Goal: Task Accomplishment & Management: Complete application form

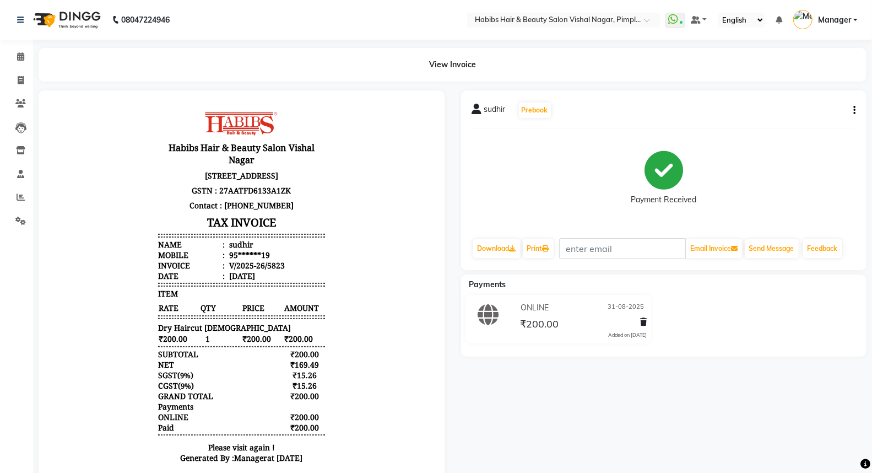
scroll to position [61, 0]
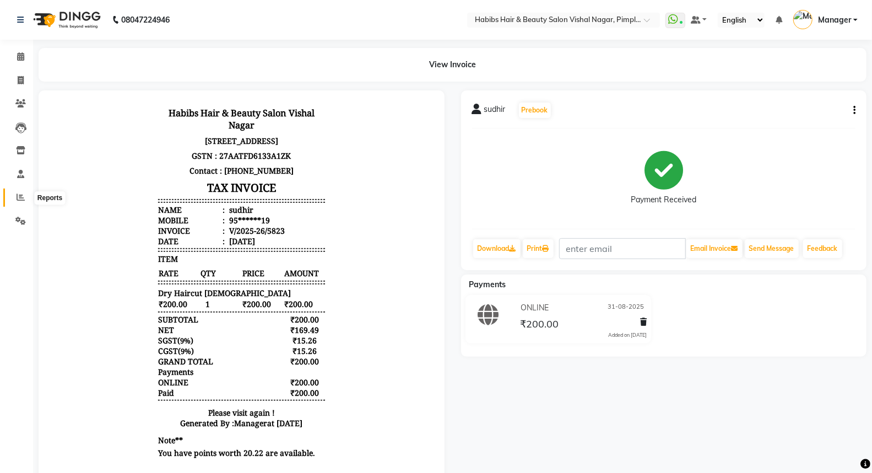
click at [22, 193] on icon at bounding box center [21, 197] width 8 height 8
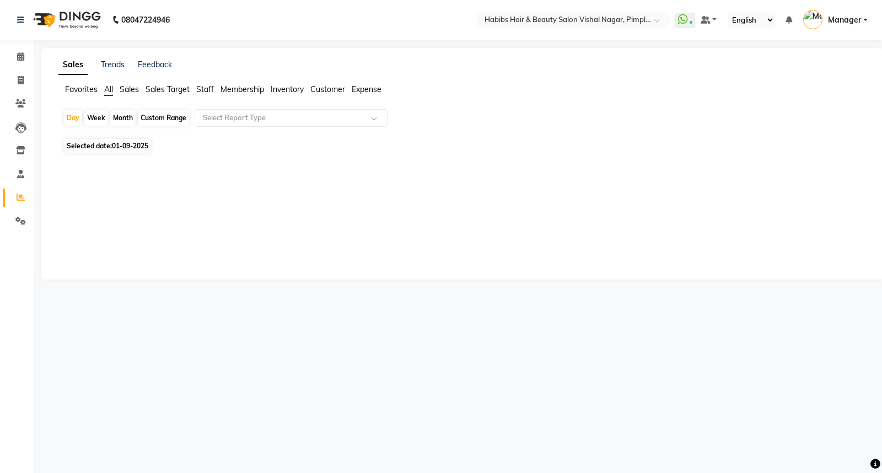
click at [123, 148] on span "01-09-2025" at bounding box center [130, 146] width 36 height 8
select select "9"
select select "2025"
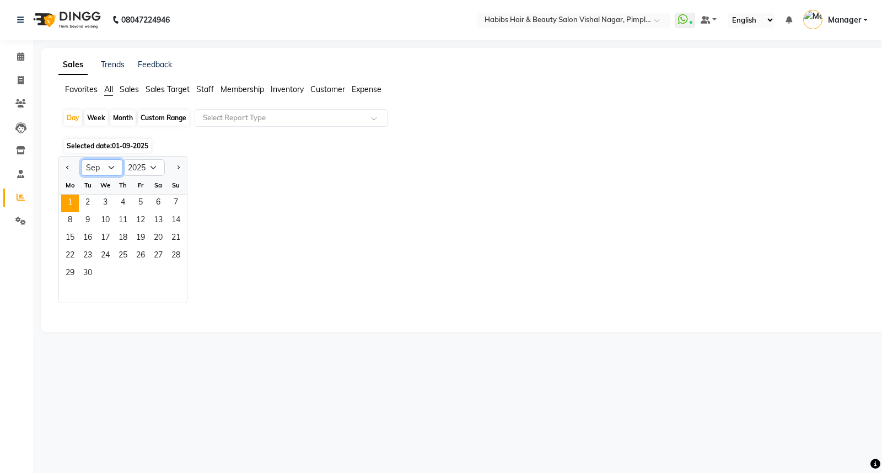
click at [105, 167] on select "Jan Feb Mar Apr May Jun Jul Aug Sep Oct Nov Dec" at bounding box center [102, 167] width 42 height 17
click at [114, 166] on select "Jan Feb Mar Apr May Jun Jul Aug Sep Oct Nov Dec" at bounding box center [102, 167] width 42 height 17
click at [106, 168] on select "Jan Feb Mar Apr May Jun Jul Aug Sep Oct Nov Dec" at bounding box center [102, 167] width 42 height 17
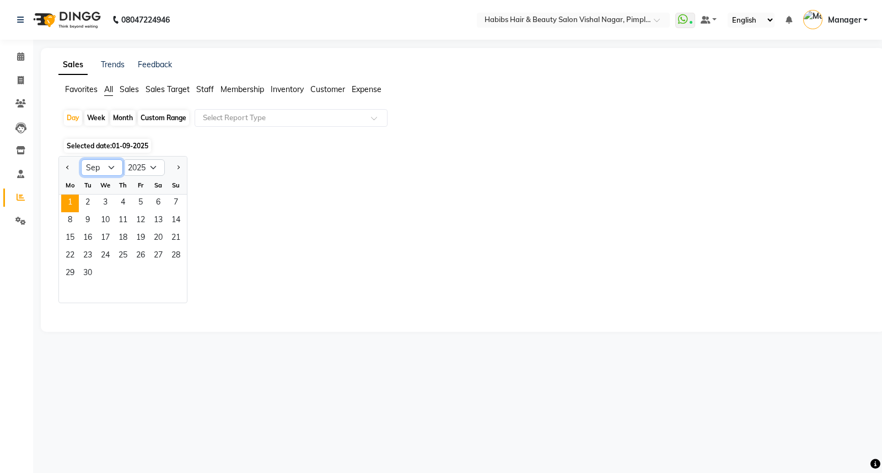
select select "8"
click at [81, 159] on select "Jan Feb Mar Apr May Jun Jul Aug Sep Oct Nov Dec" at bounding box center [102, 167] width 42 height 17
click at [176, 272] on span "31" at bounding box center [176, 274] width 18 height 18
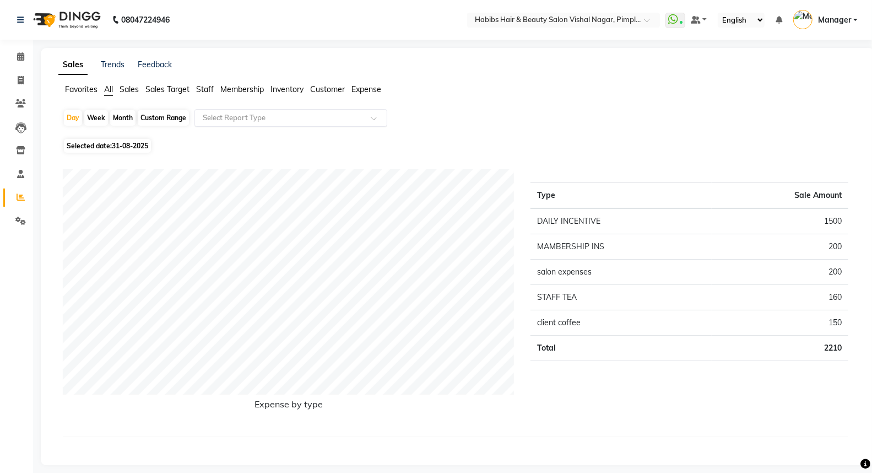
click at [267, 113] on input "text" at bounding box center [280, 117] width 159 height 11
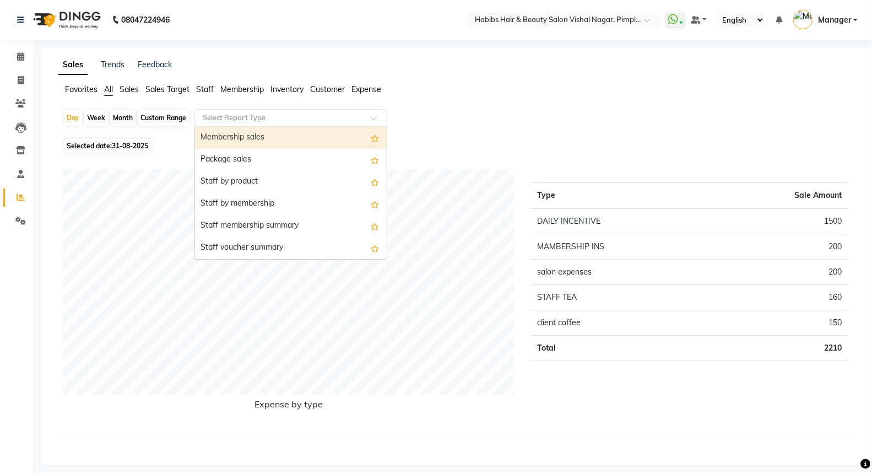
click at [282, 134] on div "Membership sales" at bounding box center [291, 138] width 192 height 22
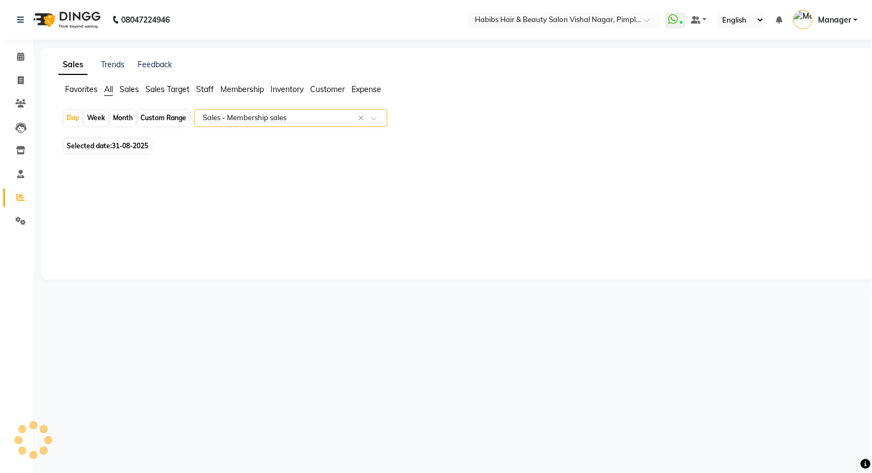
select select "csv"
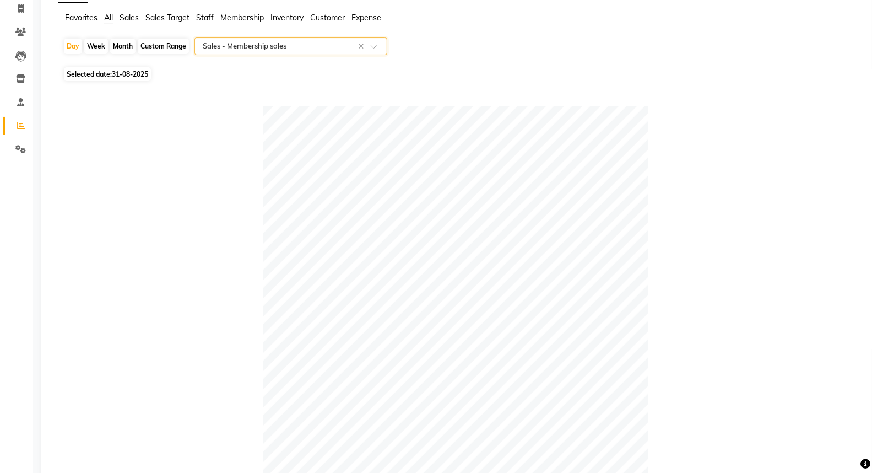
scroll to position [68, 0]
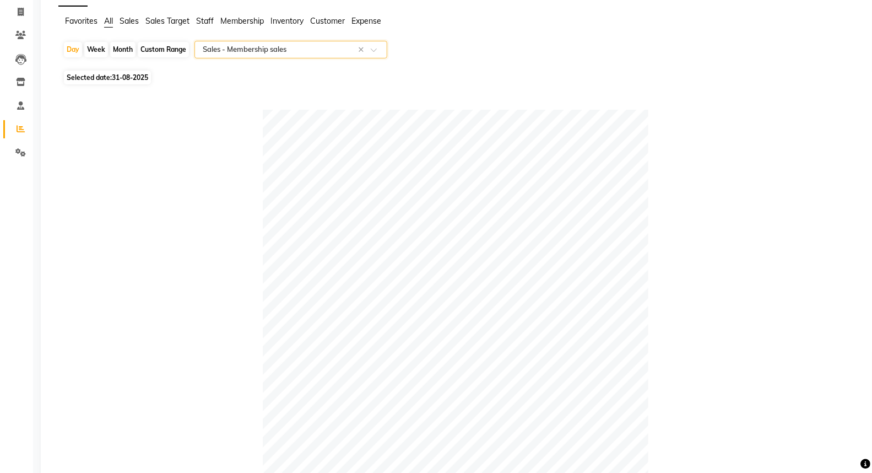
click at [324, 51] on input "text" at bounding box center [280, 49] width 159 height 11
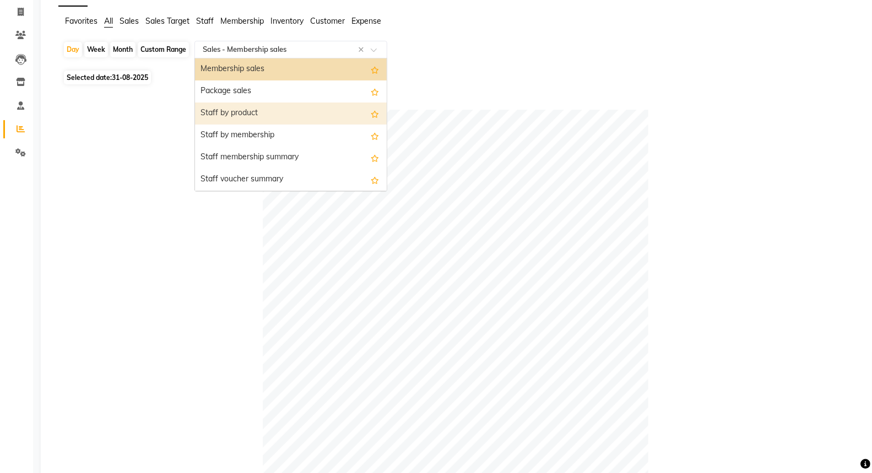
click at [304, 111] on div "Staff by product" at bounding box center [291, 114] width 192 height 22
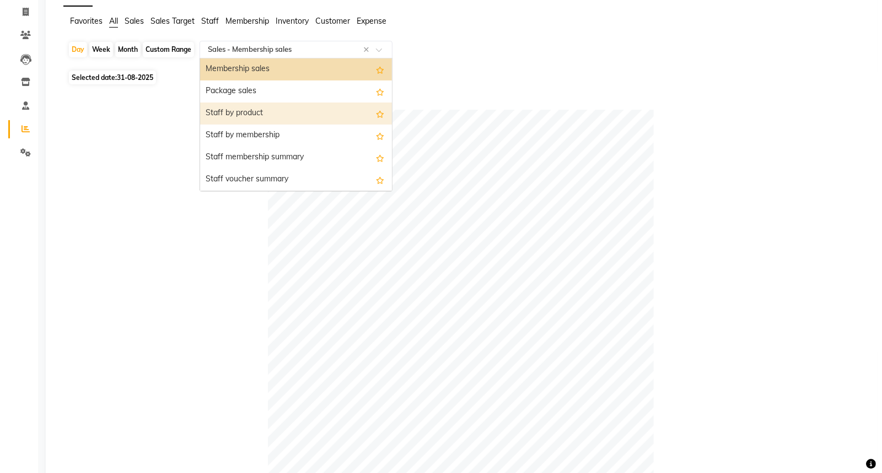
scroll to position [0, 0]
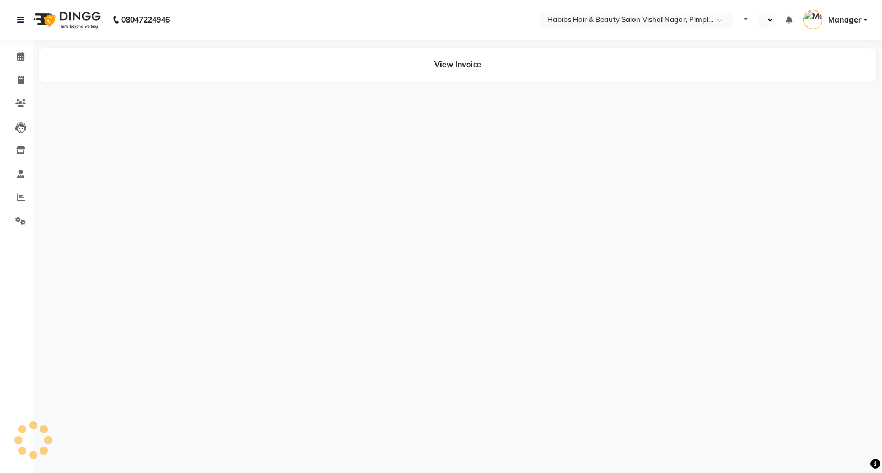
select select "en"
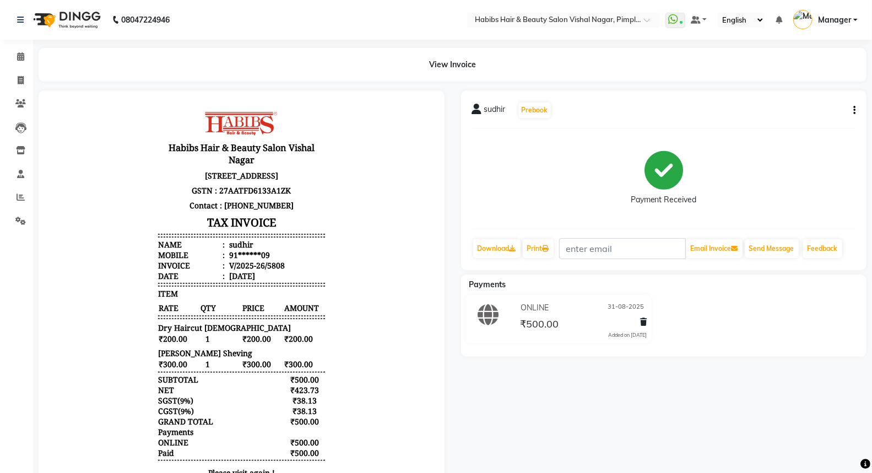
click at [854, 110] on icon "button" at bounding box center [855, 110] width 2 height 1
click at [802, 131] on div "Edit Invoice" at bounding box center [800, 131] width 76 height 14
select select "service"
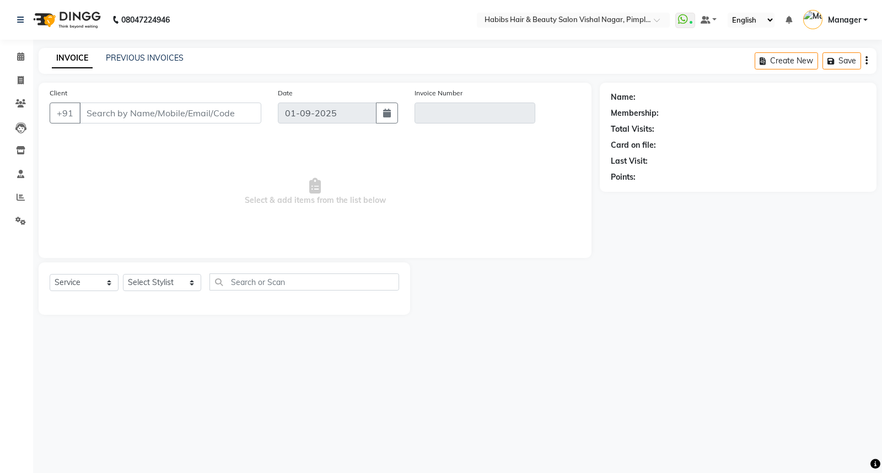
type input "91******09"
type input "V/2025-26/5808"
select select "1: Object"
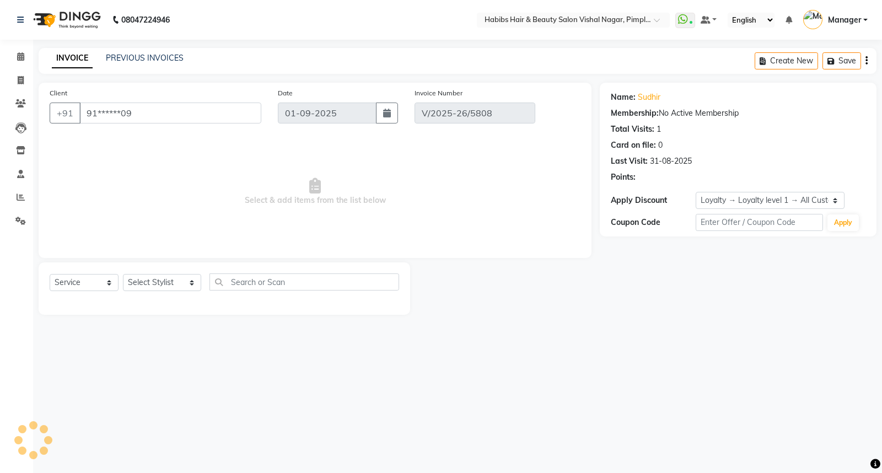
type input "31-08-2025"
select select "select"
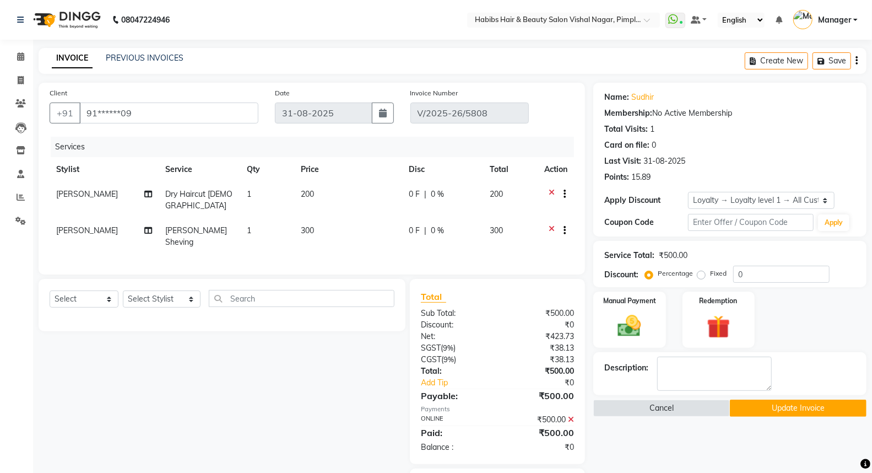
click at [572, 416] on icon at bounding box center [571, 420] width 6 height 8
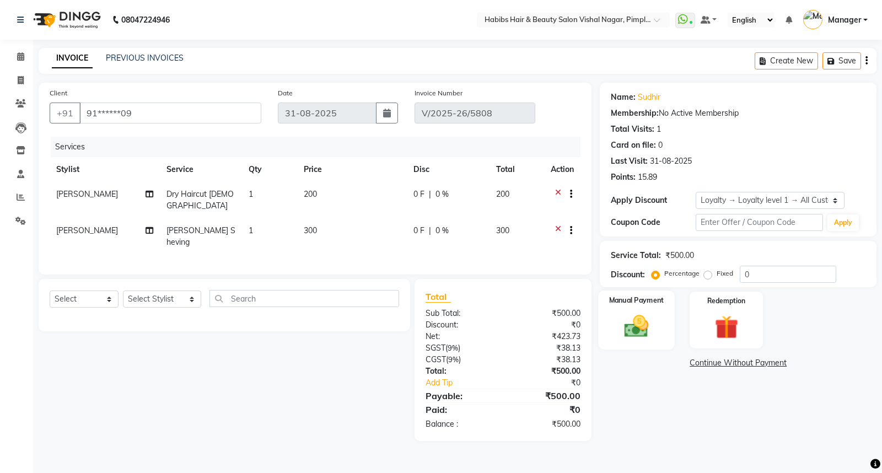
click at [654, 316] on img at bounding box center [637, 326] width 40 height 28
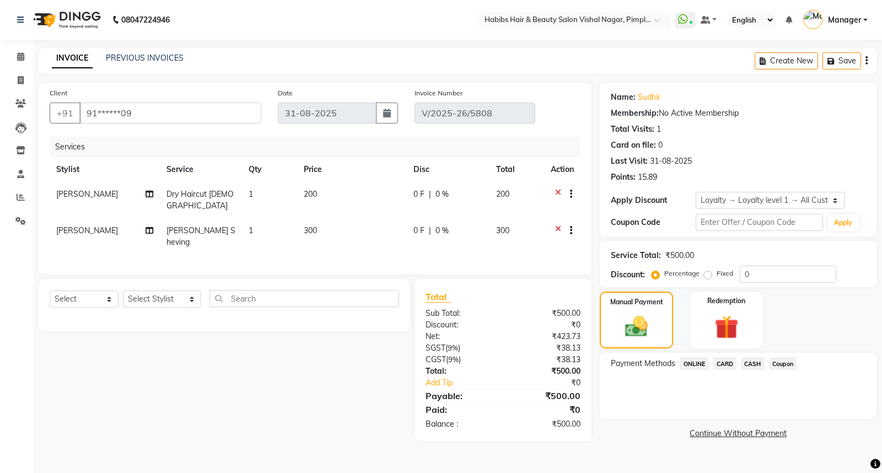
click at [747, 362] on span "CASH" at bounding box center [753, 363] width 24 height 13
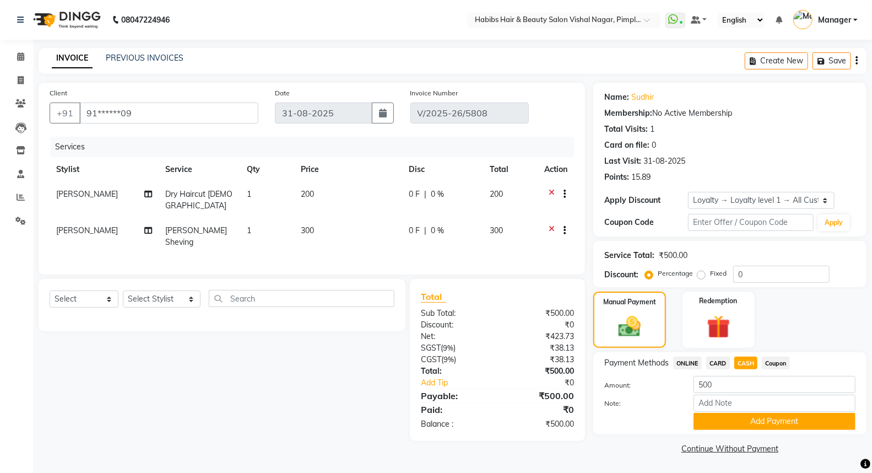
click at [740, 417] on button "Add Payment" at bounding box center [775, 421] width 162 height 17
click at [740, 418] on div "Payment Methods ONLINE CARD CASH Coupon Amount: 500 Note: Add Payment" at bounding box center [730, 393] width 273 height 82
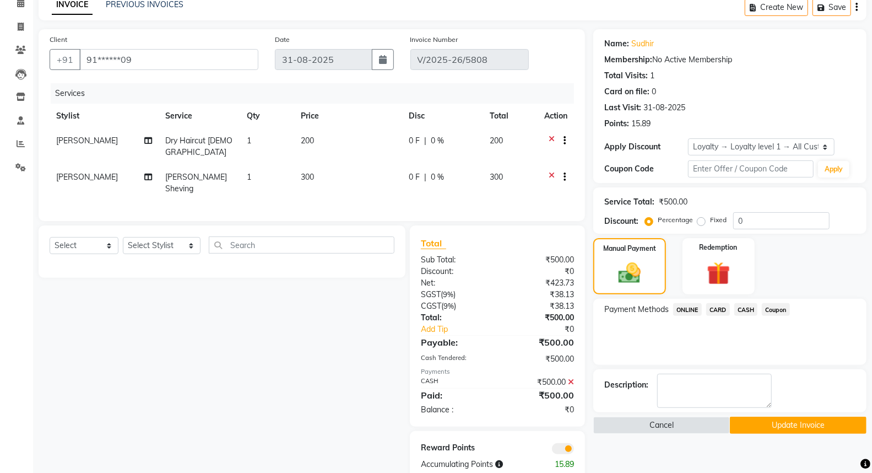
scroll to position [68, 0]
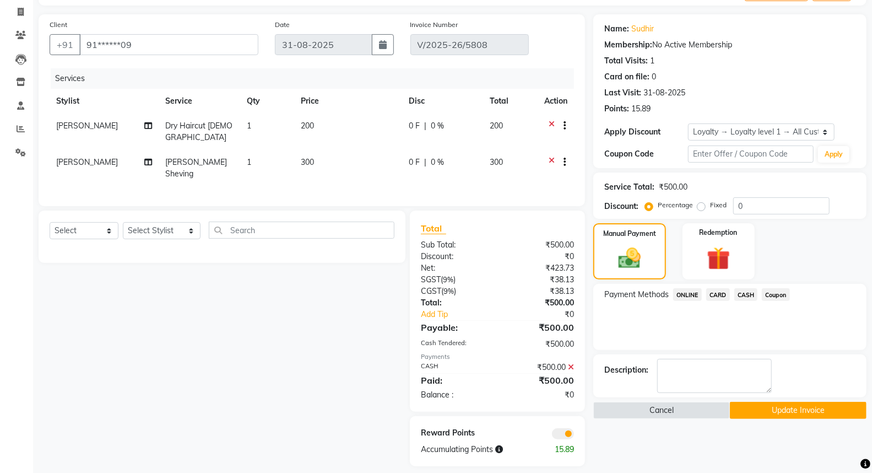
click at [763, 413] on button "Update Invoice" at bounding box center [798, 410] width 137 height 17
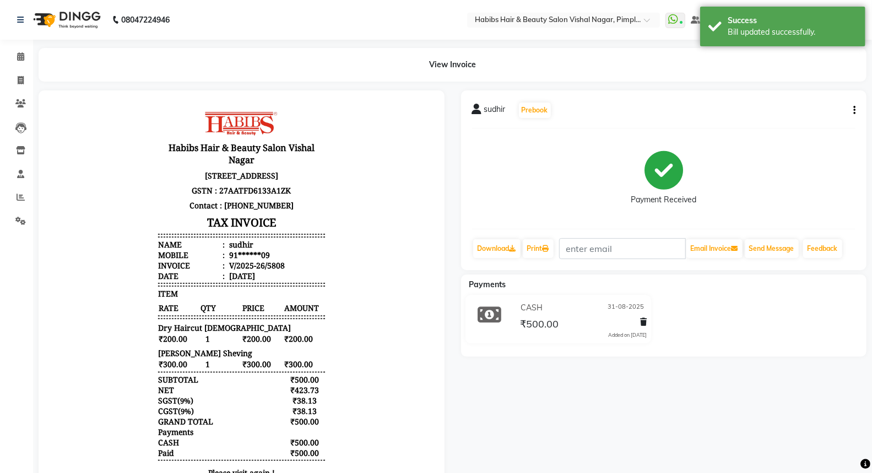
click at [72, 19] on img at bounding box center [66, 19] width 76 height 31
click at [73, 18] on img at bounding box center [66, 19] width 76 height 31
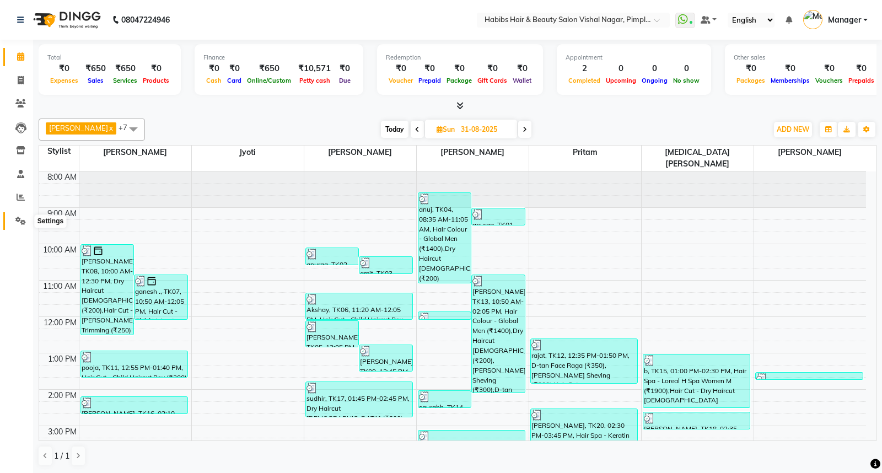
click at [21, 221] on icon at bounding box center [20, 221] width 10 height 8
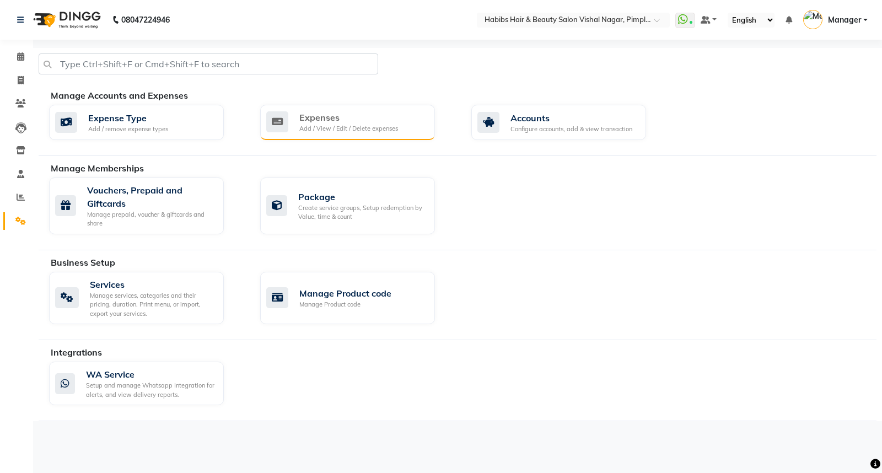
click at [327, 122] on div "Expenses" at bounding box center [348, 117] width 99 height 13
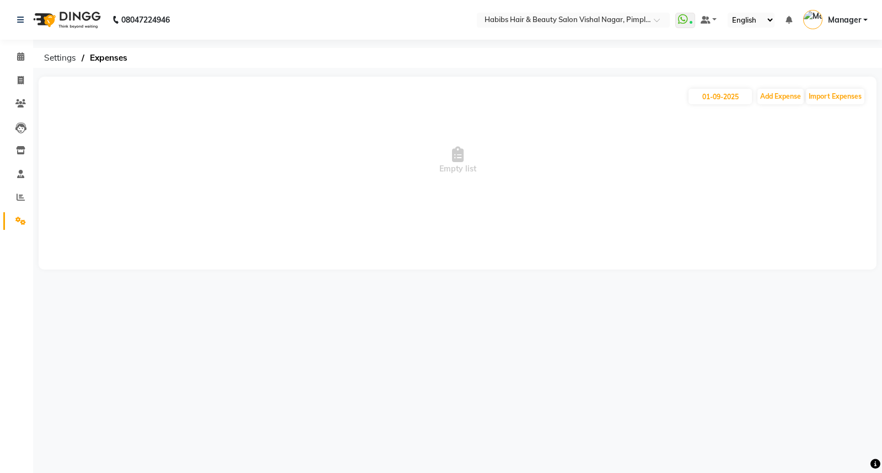
click at [56, 13] on img at bounding box center [66, 19] width 76 height 31
click at [57, 13] on img at bounding box center [66, 19] width 76 height 31
click at [58, 12] on img at bounding box center [66, 19] width 76 height 31
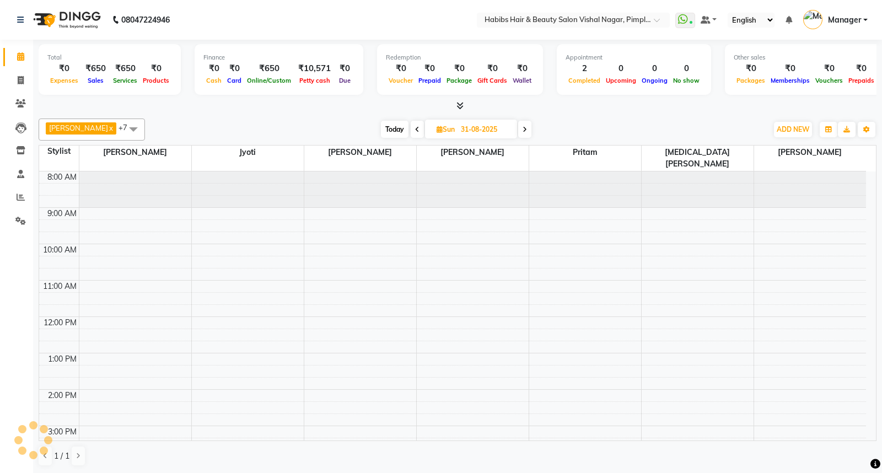
click at [58, 12] on img at bounding box center [66, 19] width 76 height 31
click at [60, 12] on img at bounding box center [66, 19] width 76 height 31
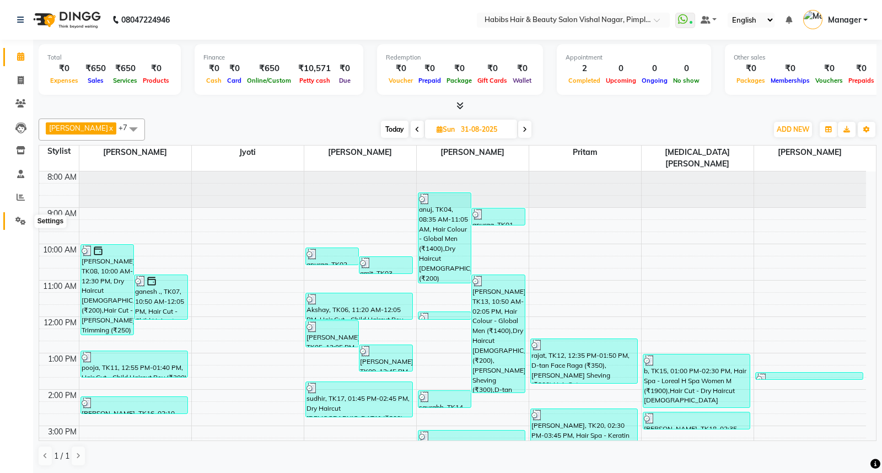
click at [19, 223] on icon at bounding box center [20, 221] width 10 height 8
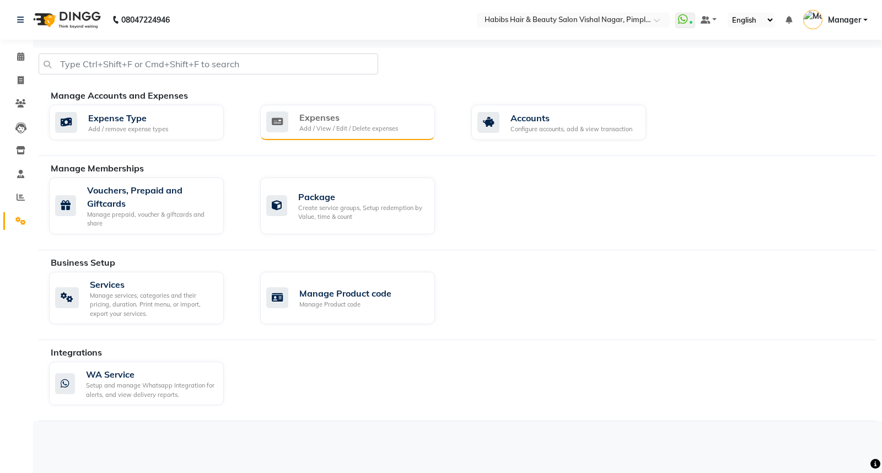
click at [359, 115] on div "Expenses" at bounding box center [348, 117] width 99 height 13
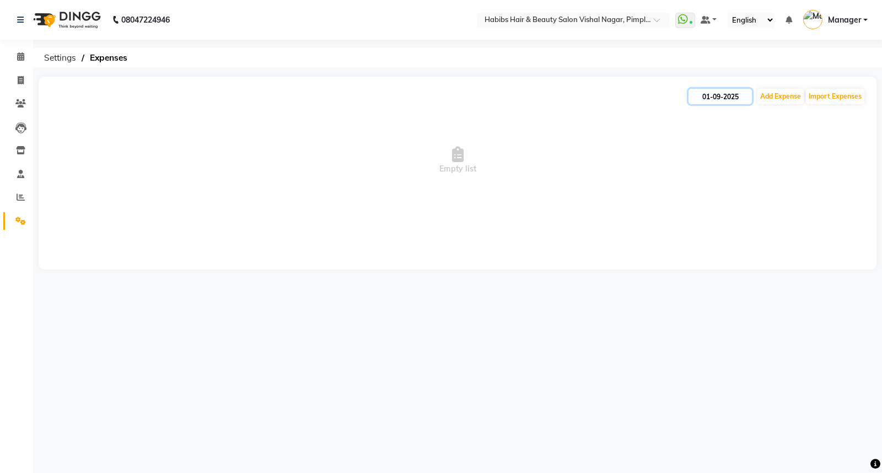
click at [723, 101] on input "01-09-2025" at bounding box center [719, 96] width 63 height 15
select select "9"
select select "2025"
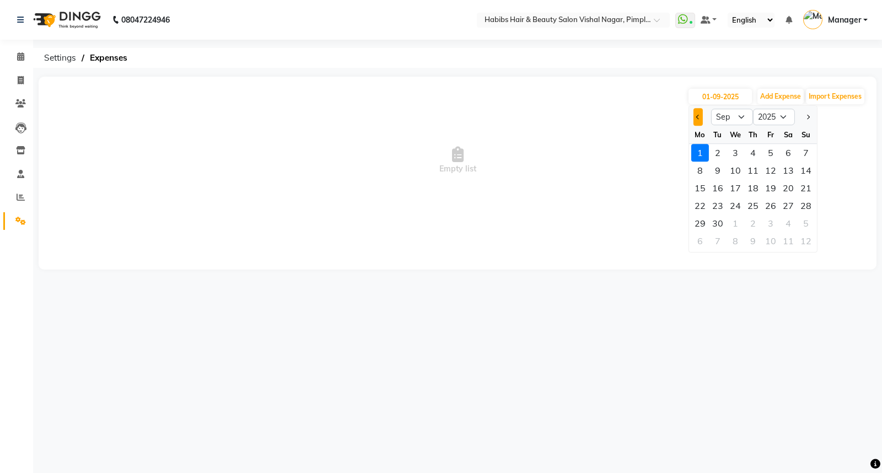
click at [698, 118] on span "Previous month" at bounding box center [698, 117] width 4 height 4
select select "7"
click at [756, 224] on div "31" at bounding box center [753, 223] width 18 height 18
type input "31-07-2025"
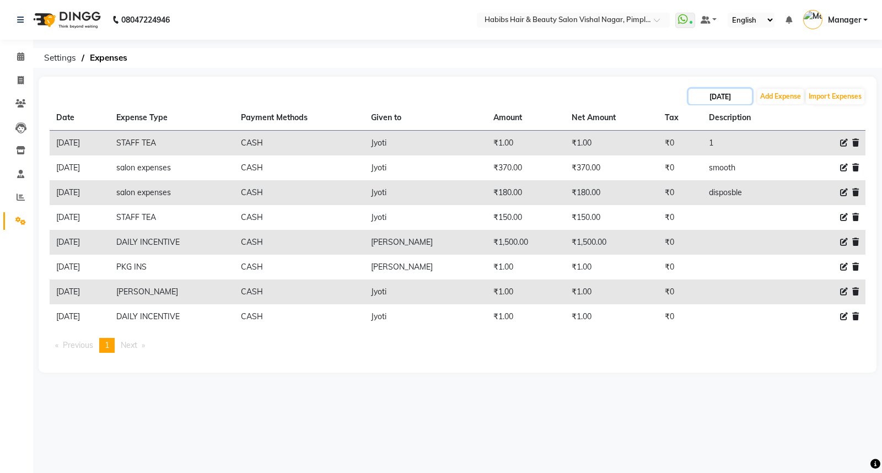
click at [744, 94] on input "31-07-2025" at bounding box center [719, 96] width 63 height 15
select select "7"
select select "2025"
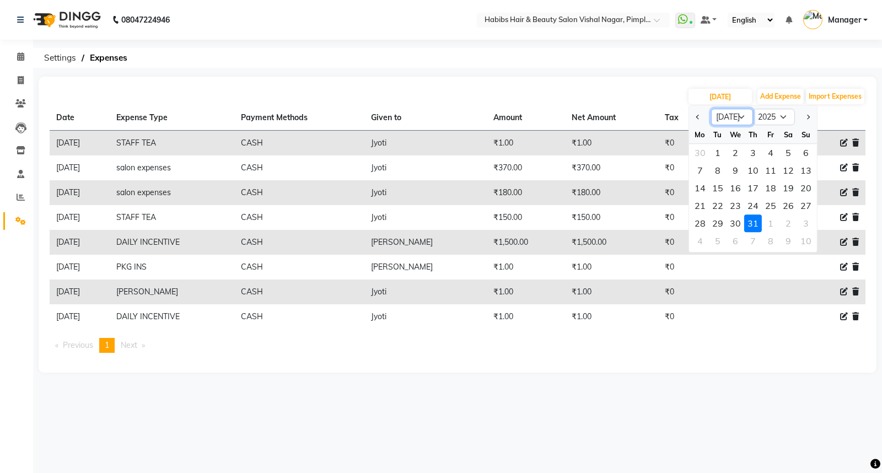
click at [732, 116] on select "Jan Feb Mar Apr May Jun Jul Aug Sep Oct Nov Dec" at bounding box center [732, 117] width 42 height 17
click at [740, 112] on select "Jan Feb Mar Apr May Jun Jul Aug Sep Oct Nov Dec" at bounding box center [732, 117] width 42 height 17
select select "8"
click at [711, 109] on select "Jan Feb Mar Apr May Jun Jul Aug Sep Oct Nov Dec" at bounding box center [732, 117] width 42 height 17
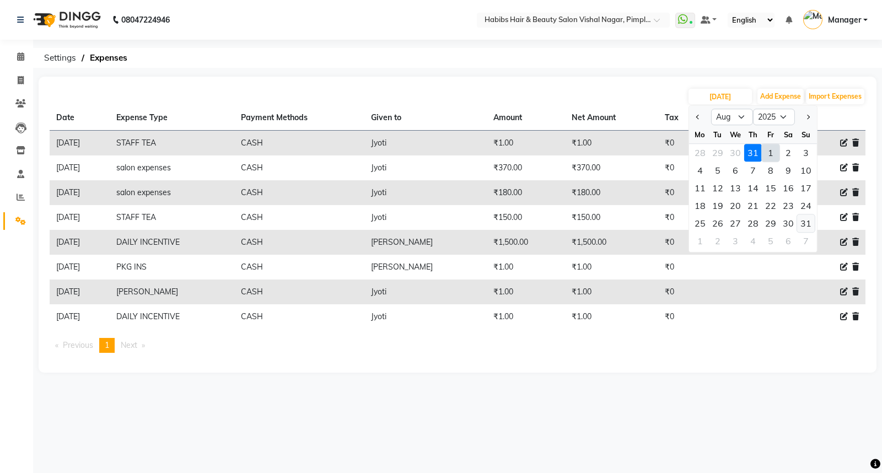
click at [806, 227] on div "31" at bounding box center [806, 223] width 18 height 18
type input "31-08-2025"
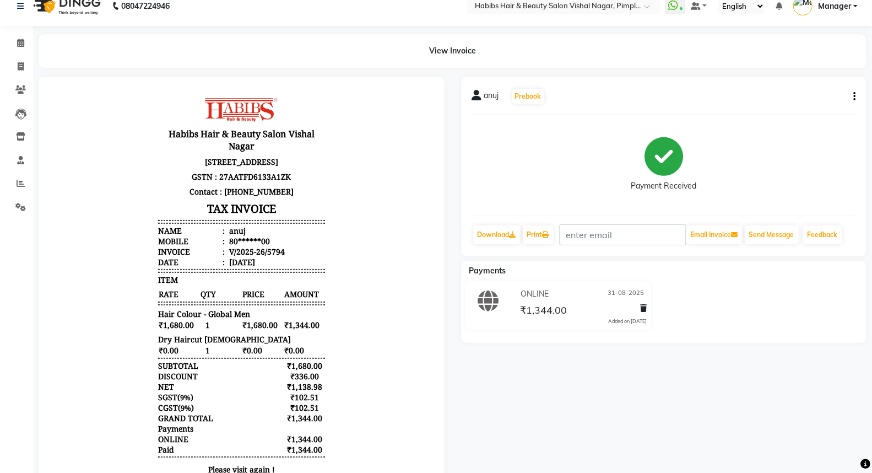
scroll to position [6, 0]
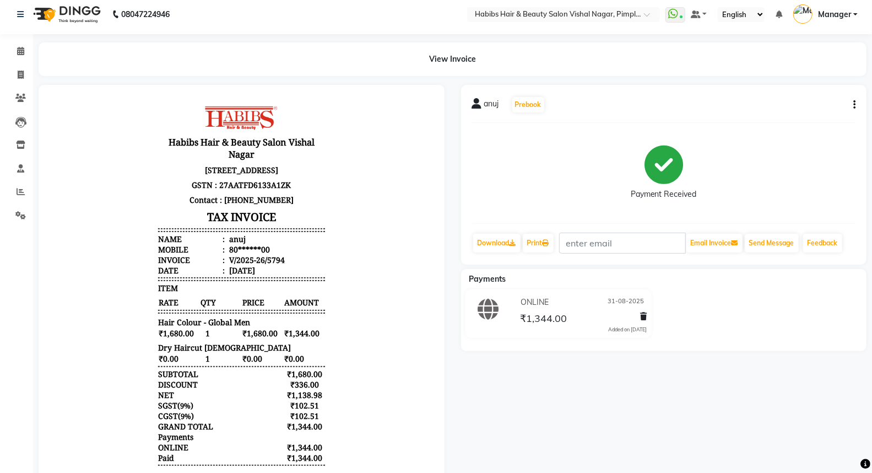
click at [855, 105] on icon "button" at bounding box center [855, 105] width 2 height 1
click at [785, 128] on div "Edit Invoice" at bounding box center [800, 125] width 76 height 14
select select "service"
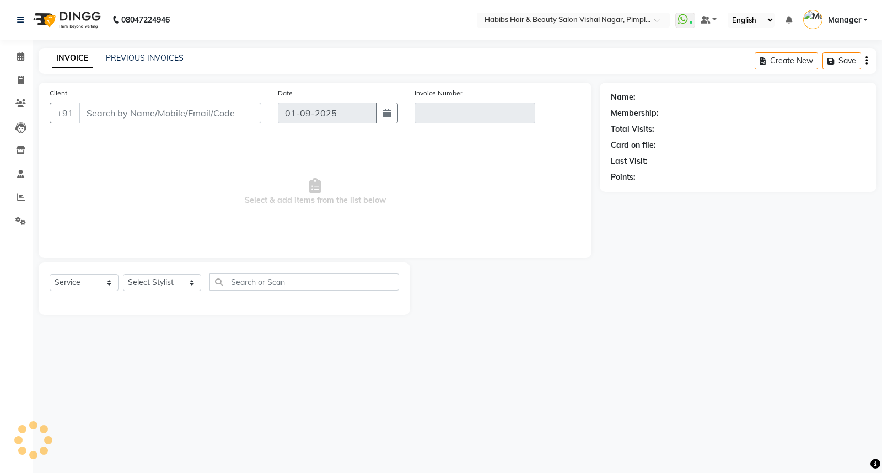
type input "80******00"
type input "V/2025-26/5794"
type input "31-08-2025"
select select "select"
select select "2: Object"
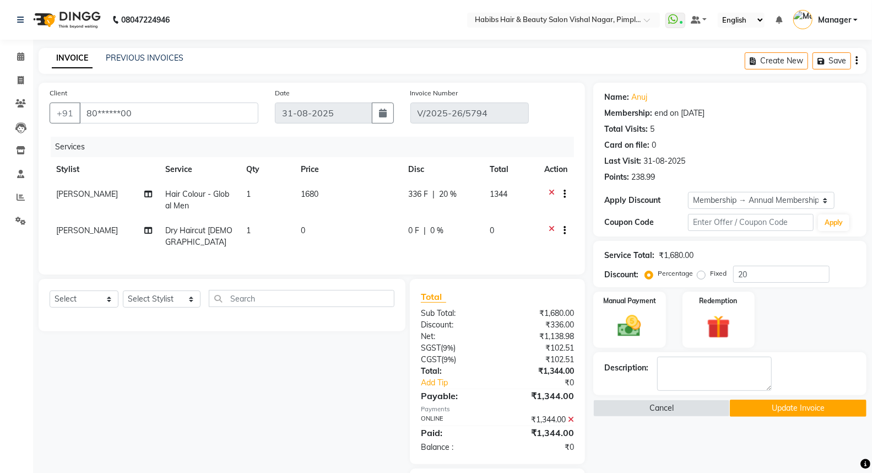
click at [369, 229] on td "0" at bounding box center [347, 236] width 107 height 36
select select "54006"
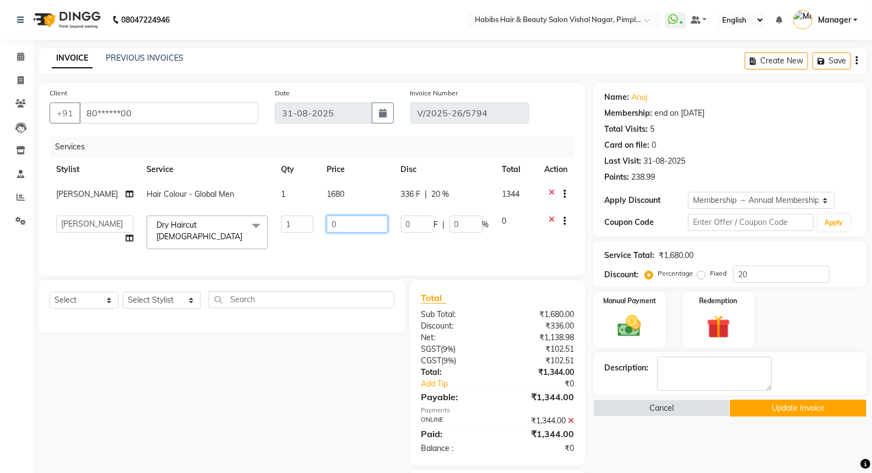
click at [361, 222] on input "0" at bounding box center [357, 223] width 61 height 17
type input "0200"
click at [368, 242] on td "0200" at bounding box center [357, 232] width 74 height 47
select select "54006"
click at [467, 220] on input "0" at bounding box center [466, 223] width 33 height 17
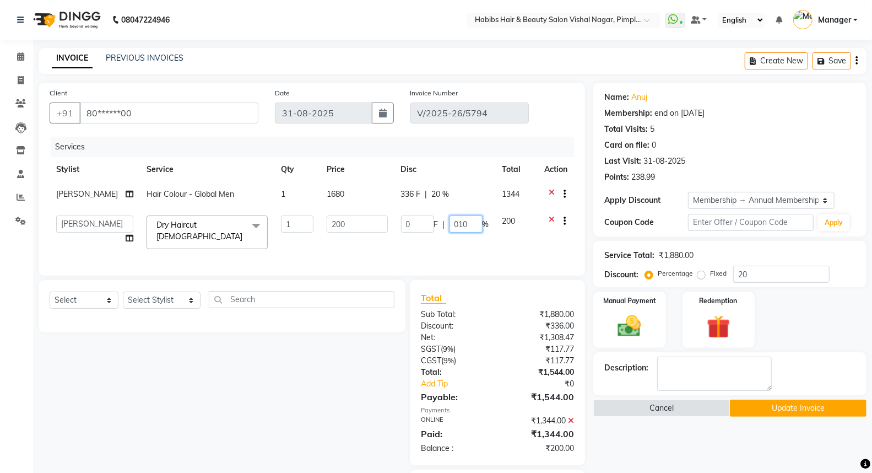
type input "0100"
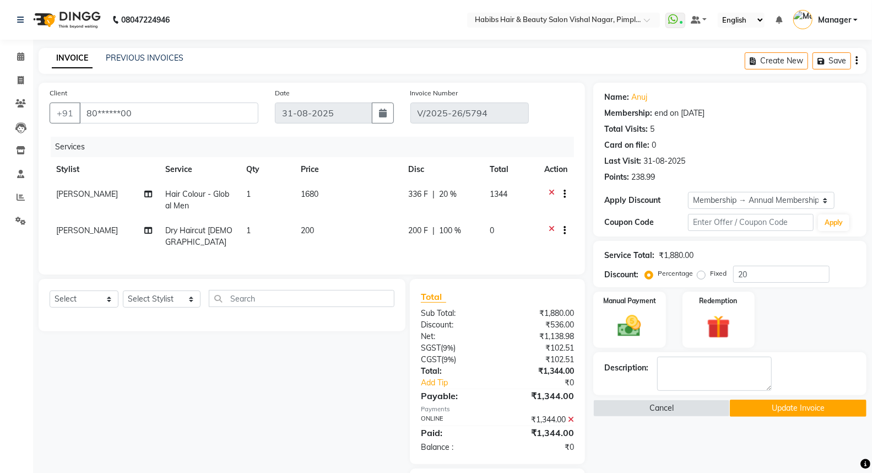
click at [462, 239] on td "200 F | 100 %" at bounding box center [443, 236] width 82 height 36
select select "54006"
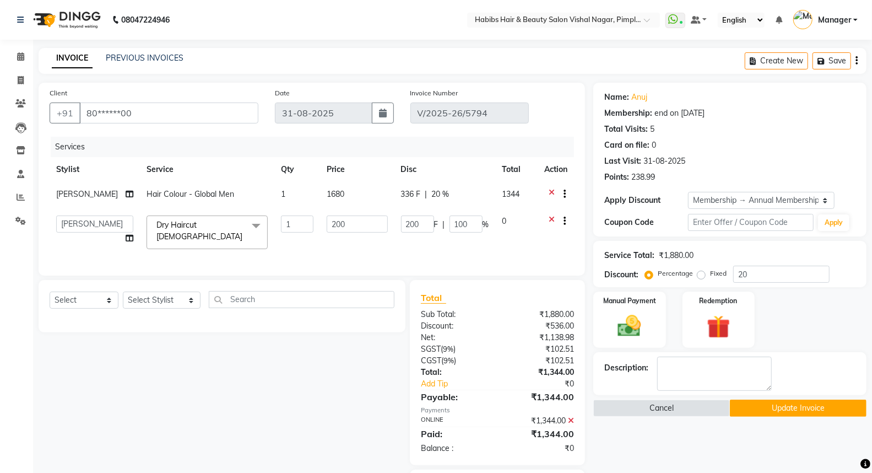
click at [790, 409] on button "Update Invoice" at bounding box center [798, 408] width 137 height 17
click at [790, 409] on div "Cancel Update Invoice" at bounding box center [730, 408] width 273 height 17
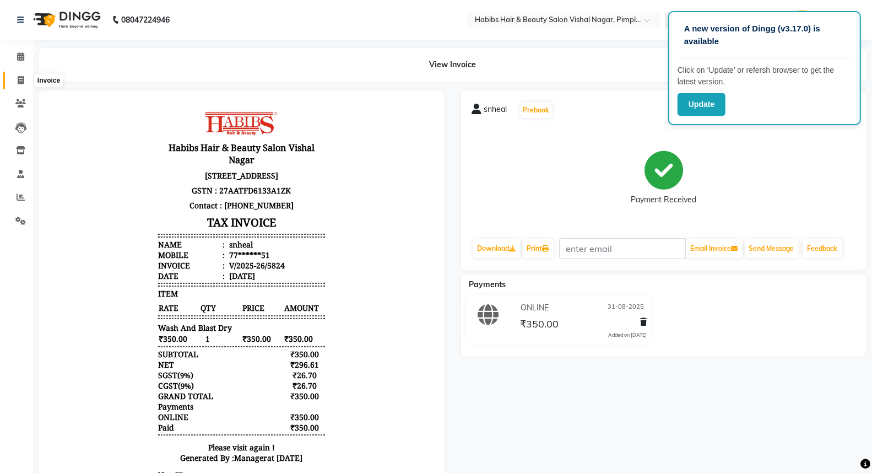
click at [20, 79] on icon at bounding box center [21, 80] width 6 height 8
select select "service"
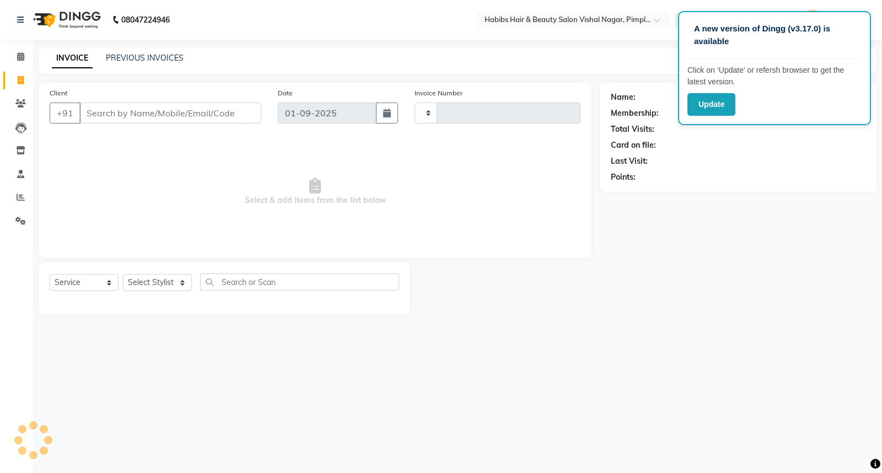
type input "5839"
select select "5725"
drag, startPoint x: 150, startPoint y: 277, endPoint x: 181, endPoint y: 265, distance: 32.6
click at [150, 278] on select "Select Stylist" at bounding box center [157, 282] width 69 height 17
select select "39765"
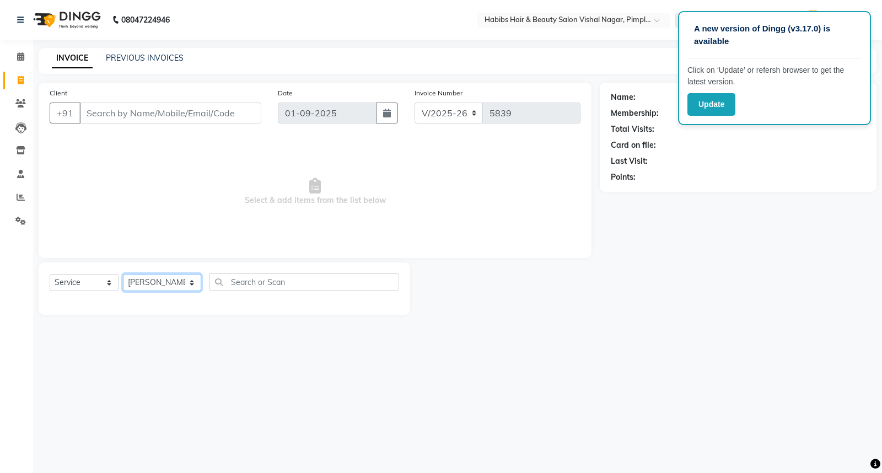
click at [123, 274] on select "Select Stylist Asha Dhiraj Gajare Jyoti Manager Megha Dahake Muzammil Nikita wa…" at bounding box center [162, 282] width 78 height 17
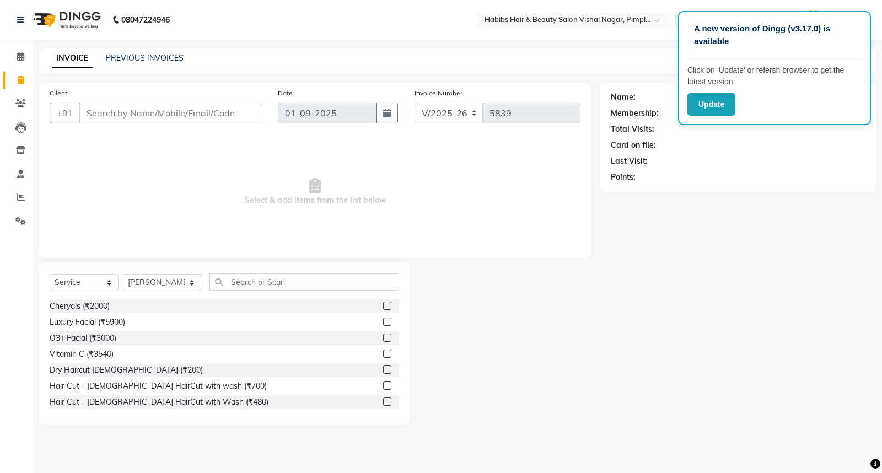
click at [383, 369] on label at bounding box center [387, 369] width 8 height 8
click at [383, 369] on input "checkbox" at bounding box center [386, 369] width 7 height 7
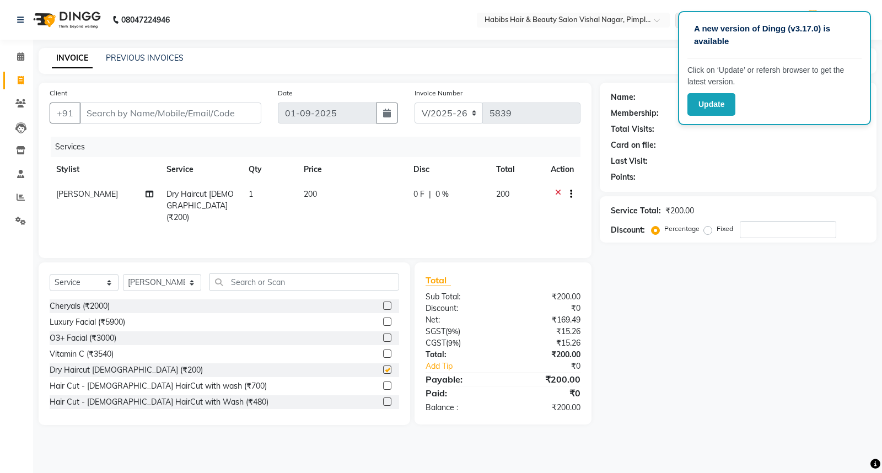
checkbox input "false"
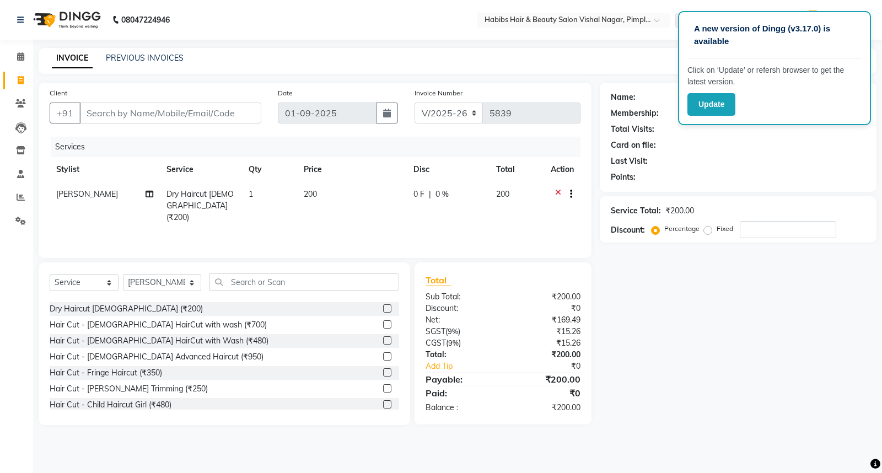
click at [383, 387] on label at bounding box center [387, 388] width 8 height 8
click at [383, 387] on input "checkbox" at bounding box center [386, 388] width 7 height 7
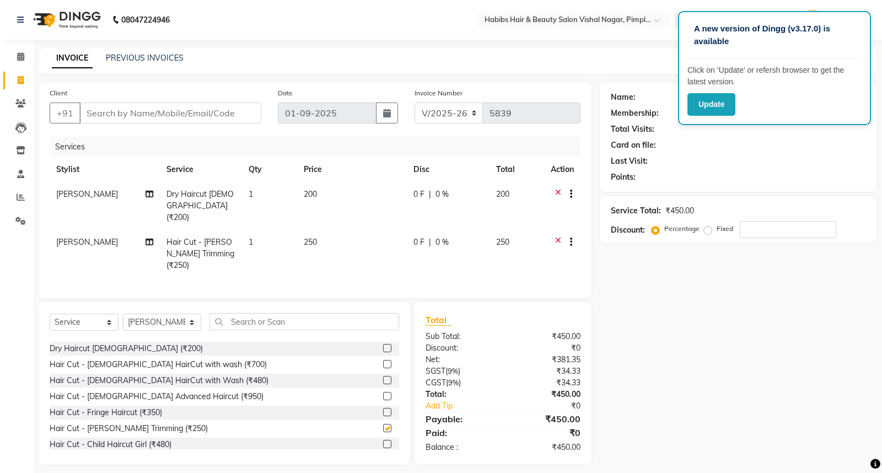
checkbox input "false"
click at [195, 114] on input "Client" at bounding box center [170, 113] width 182 height 21
type input "9"
type input "0"
type input "9766796651"
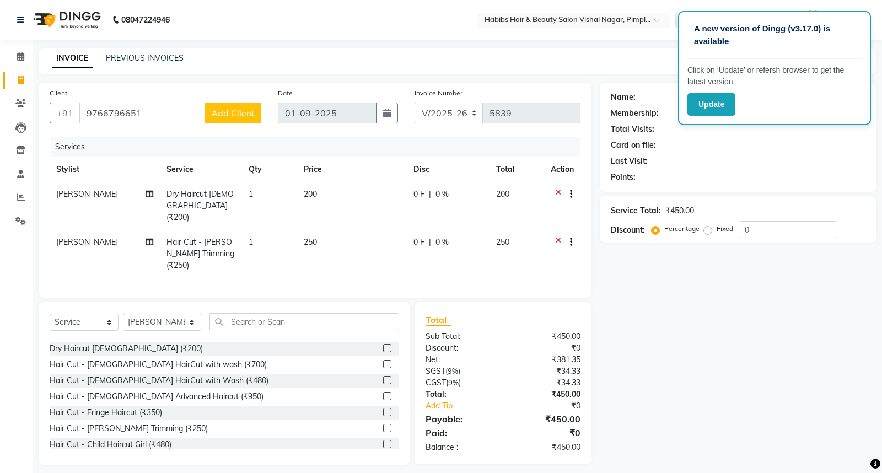
click at [254, 113] on span "Add Client" at bounding box center [233, 112] width 44 height 11
select select "22"
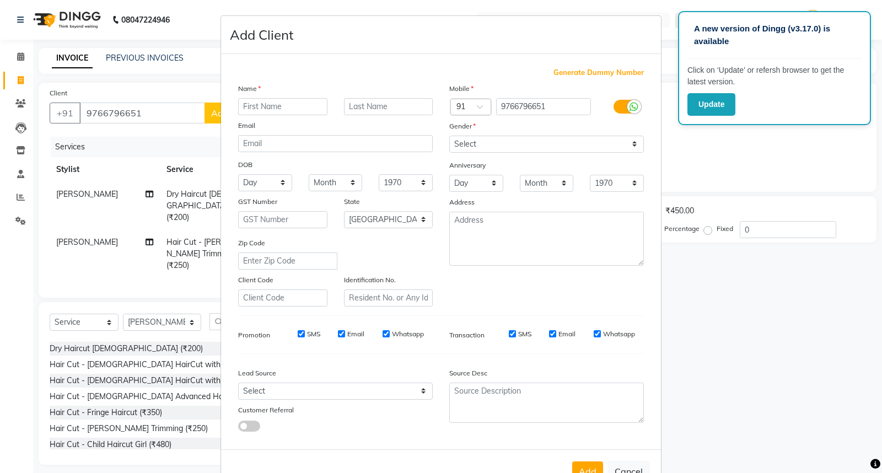
click at [279, 101] on input "text" at bounding box center [282, 106] width 89 height 17
type input "rohit"
click at [516, 145] on select "Select Male Female Other Prefer Not To Say" at bounding box center [546, 144] width 195 height 17
select select "male"
click at [449, 136] on select "Select Male Female Other Prefer Not To Say" at bounding box center [546, 144] width 195 height 17
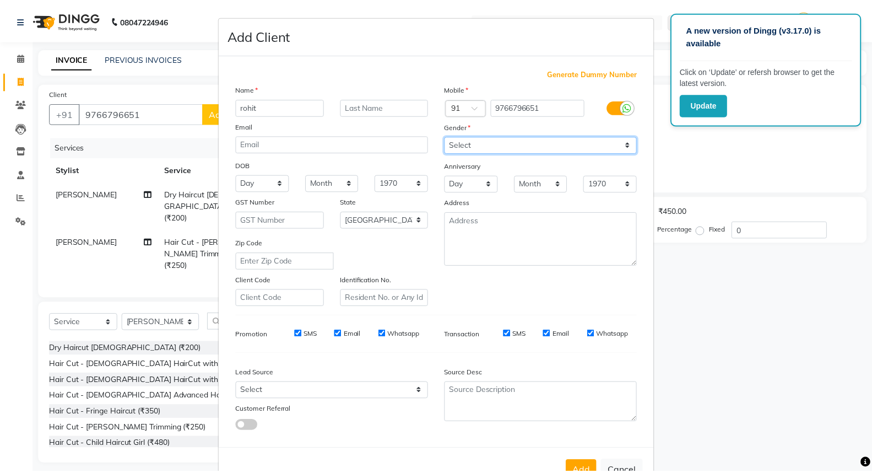
scroll to position [36, 0]
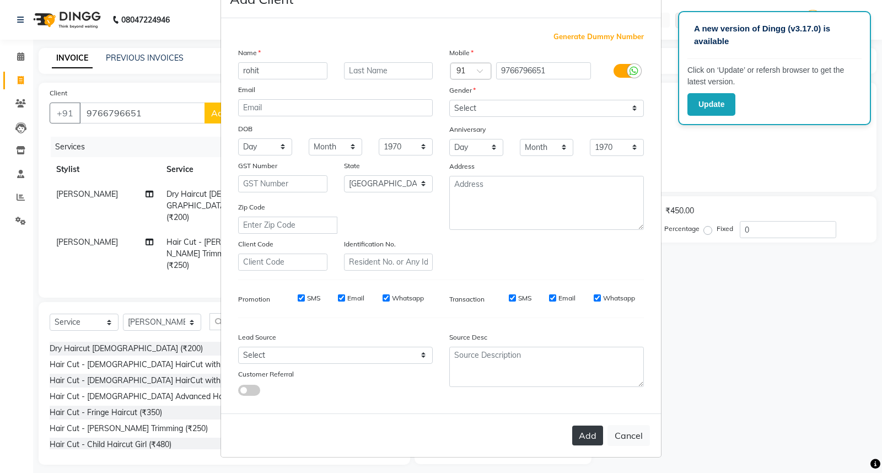
click at [591, 439] on button "Add" at bounding box center [587, 435] width 31 height 20
type input "97******51"
select select
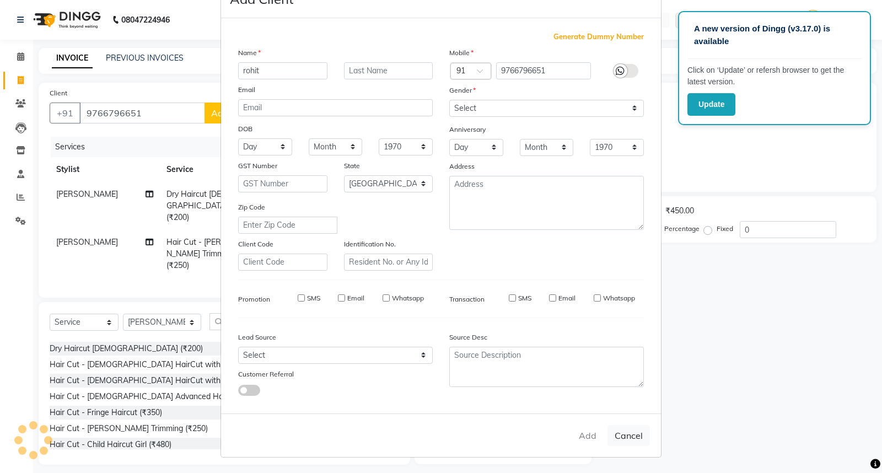
select select "null"
select select
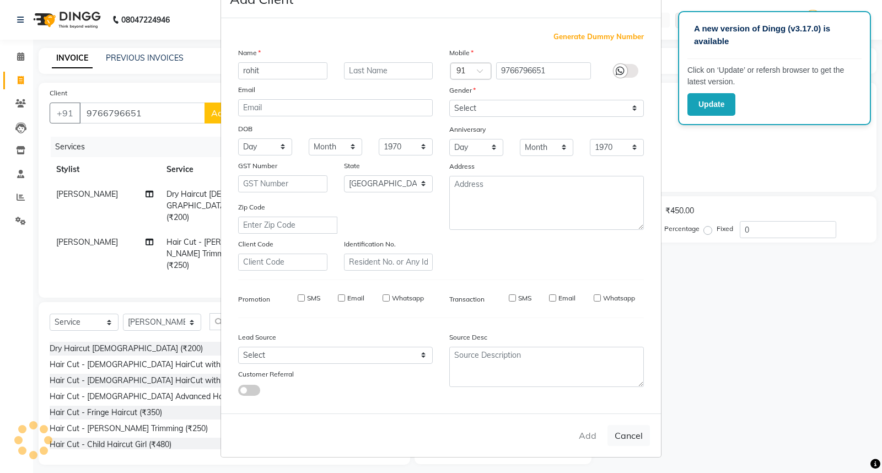
checkbox input "false"
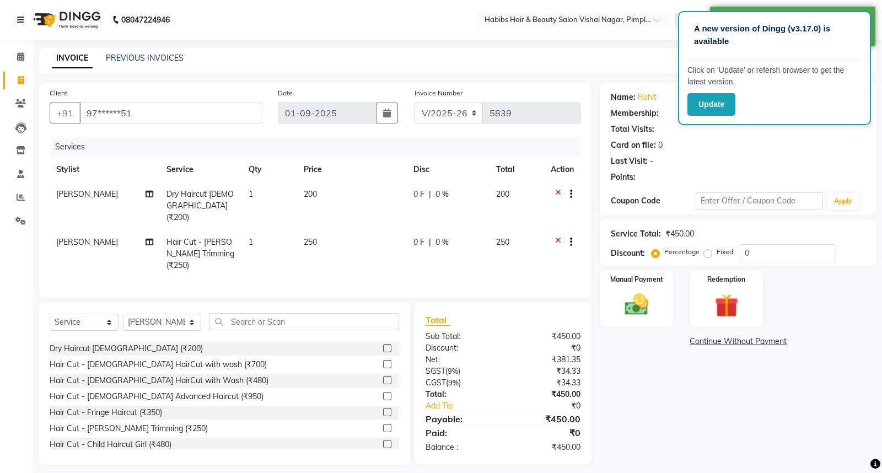
select select "1: Object"
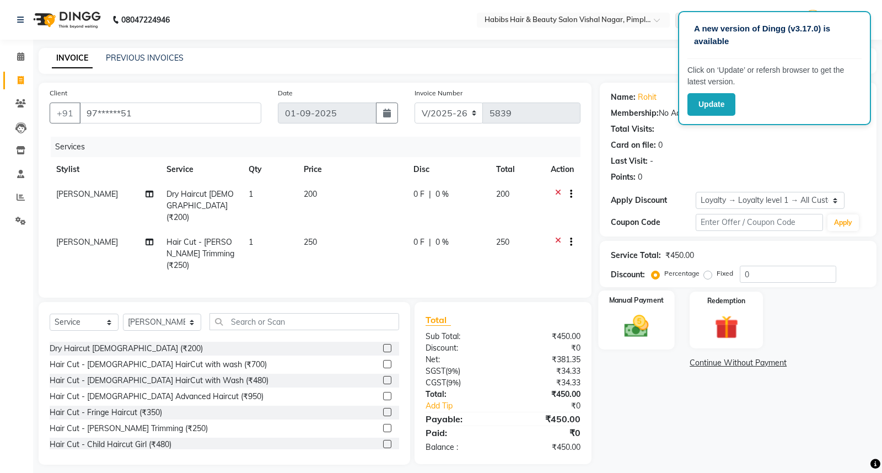
click at [640, 316] on img at bounding box center [637, 326] width 40 height 28
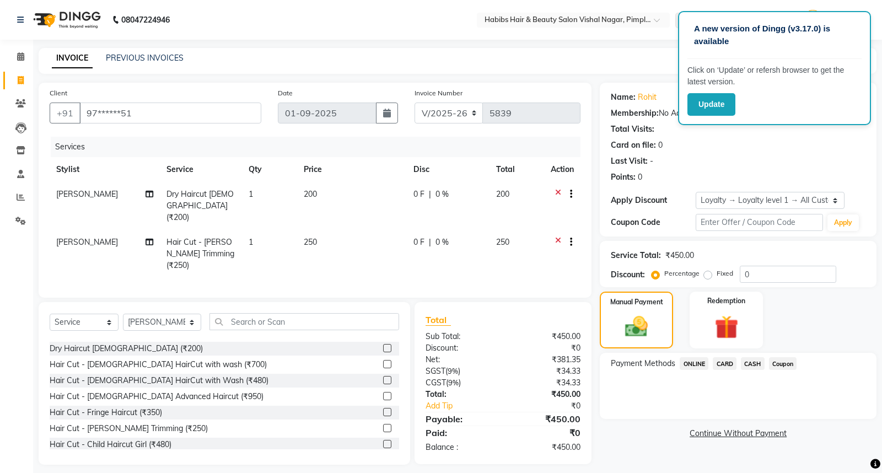
click at [694, 362] on span "ONLINE" at bounding box center [694, 363] width 29 height 13
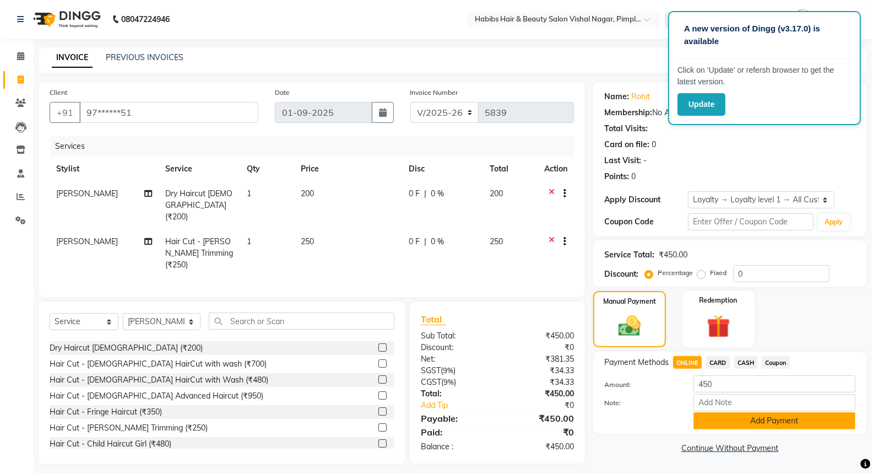
click at [725, 417] on button "Add Payment" at bounding box center [775, 420] width 162 height 17
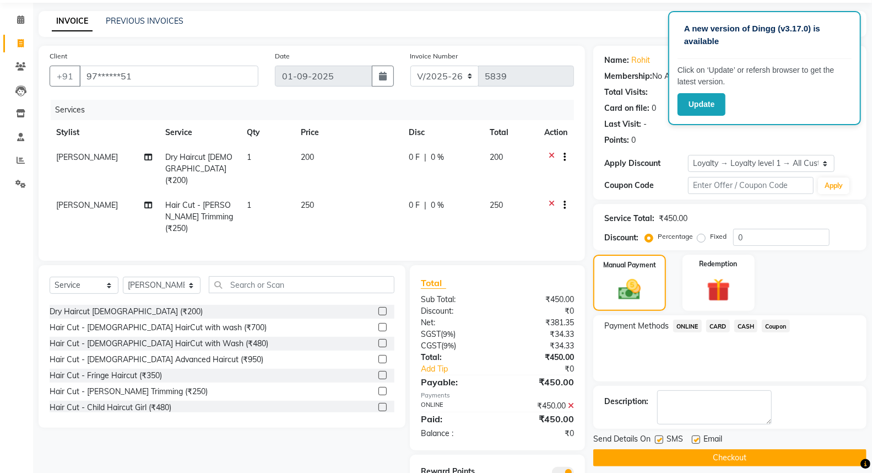
scroll to position [71, 0]
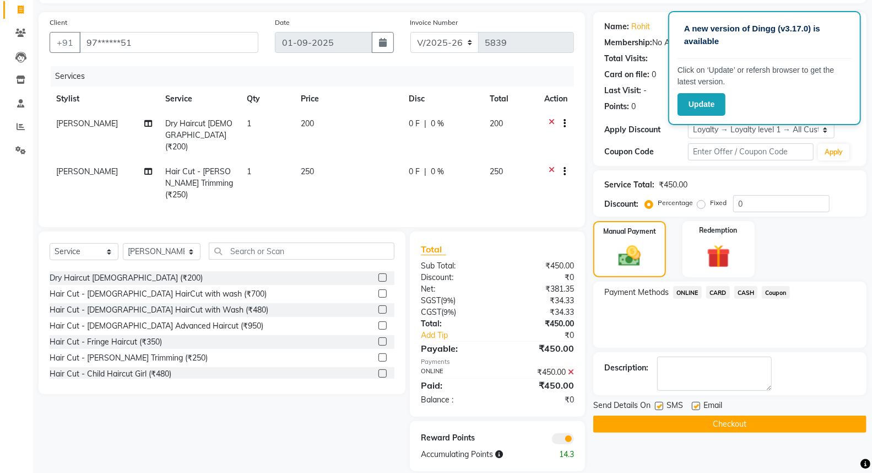
click at [737, 422] on button "Checkout" at bounding box center [730, 424] width 273 height 17
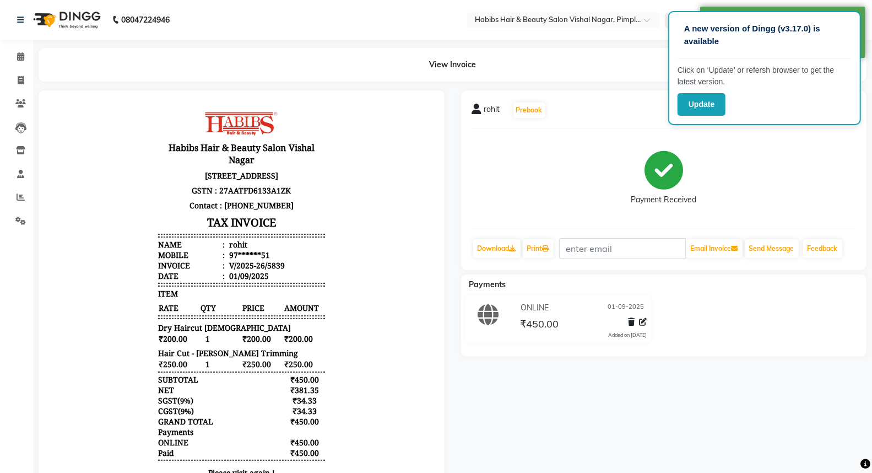
click at [80, 13] on img at bounding box center [66, 19] width 76 height 31
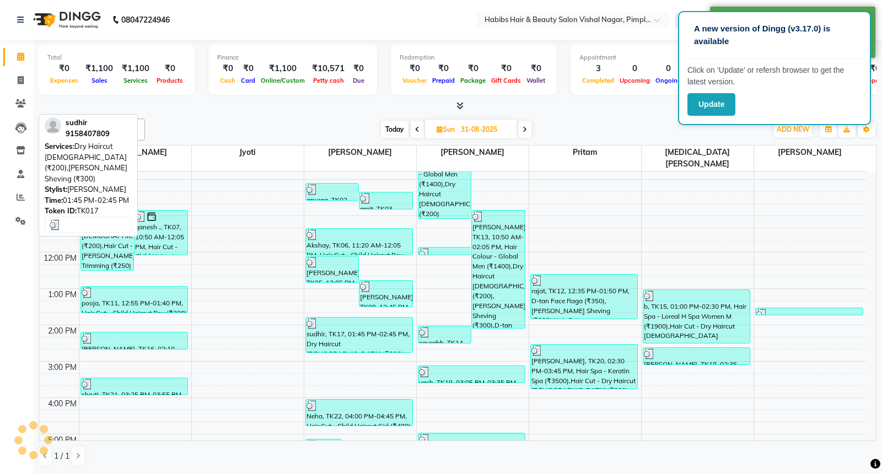
scroll to position [184, 0]
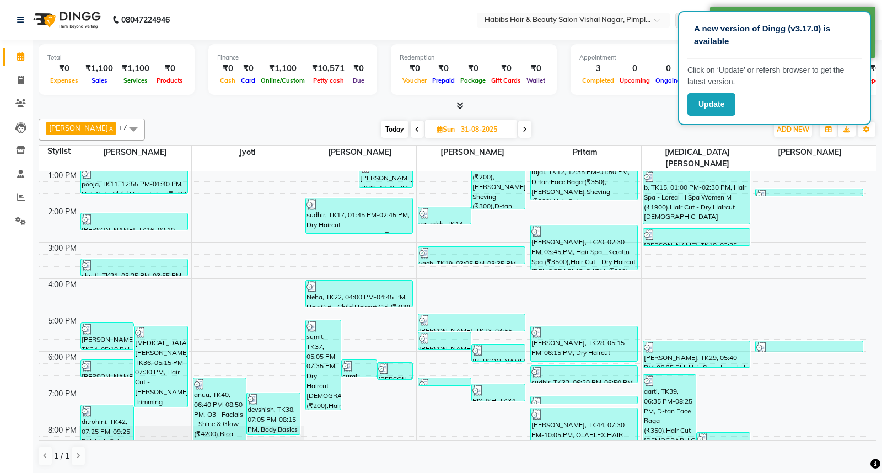
click at [408, 130] on span "Today" at bounding box center [395, 129] width 28 height 17
type input "01-09-2025"
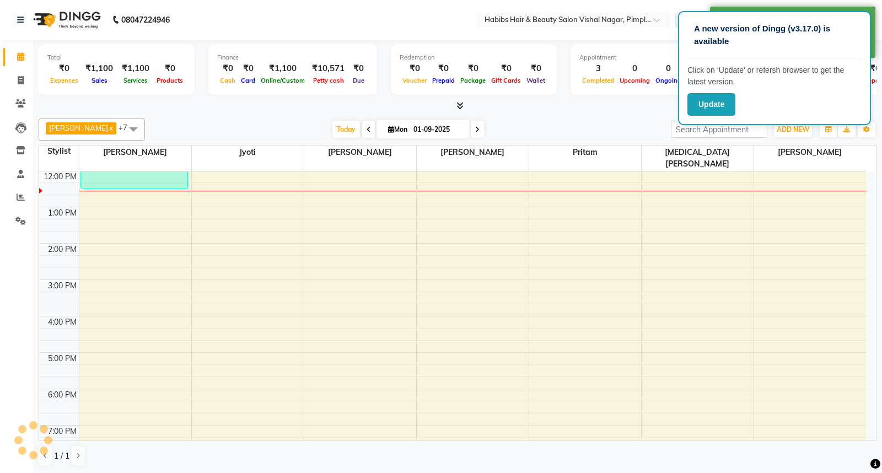
scroll to position [0, 0]
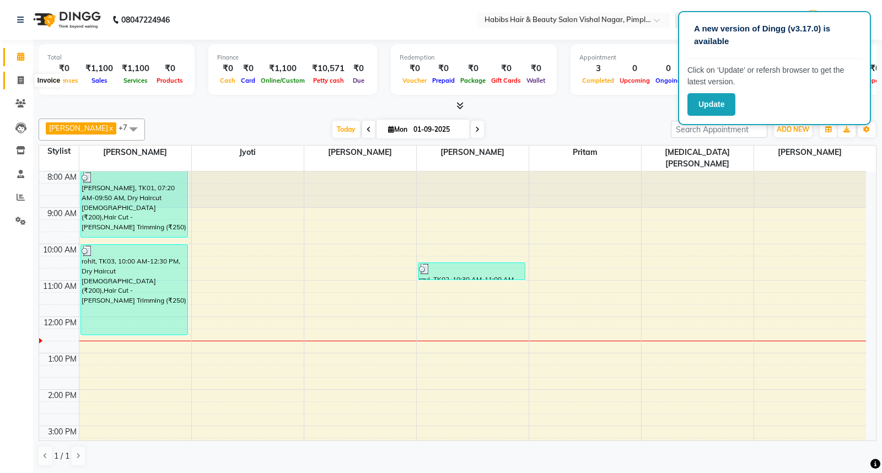
click at [23, 78] on icon at bounding box center [21, 80] width 6 height 8
select select "5725"
select select "service"
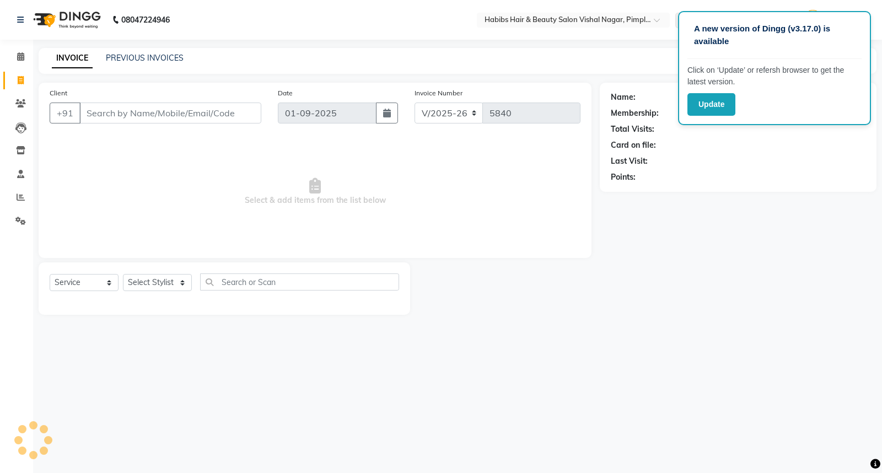
click at [174, 115] on input "Client" at bounding box center [170, 113] width 182 height 21
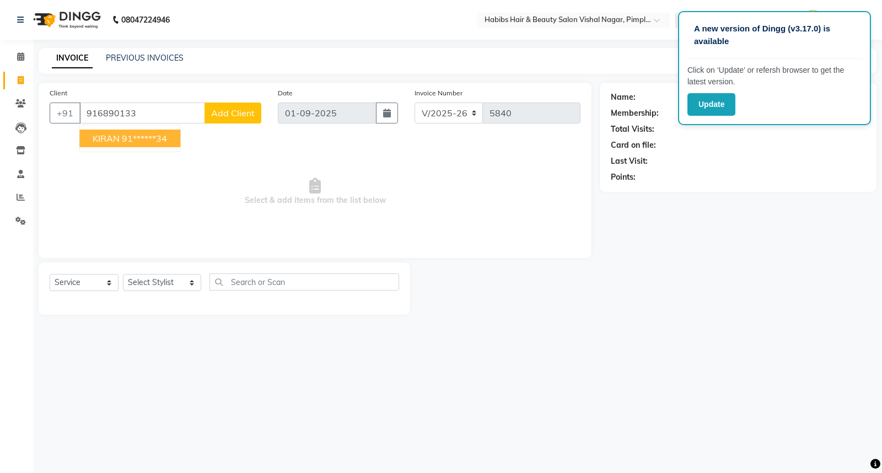
click at [150, 137] on ngb-highlight "91******34" at bounding box center [144, 138] width 45 height 11
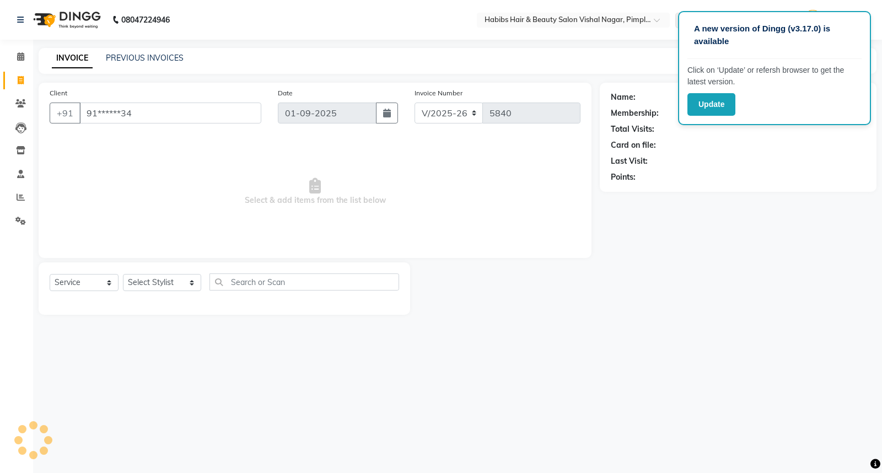
type input "91******34"
select select "2: Object"
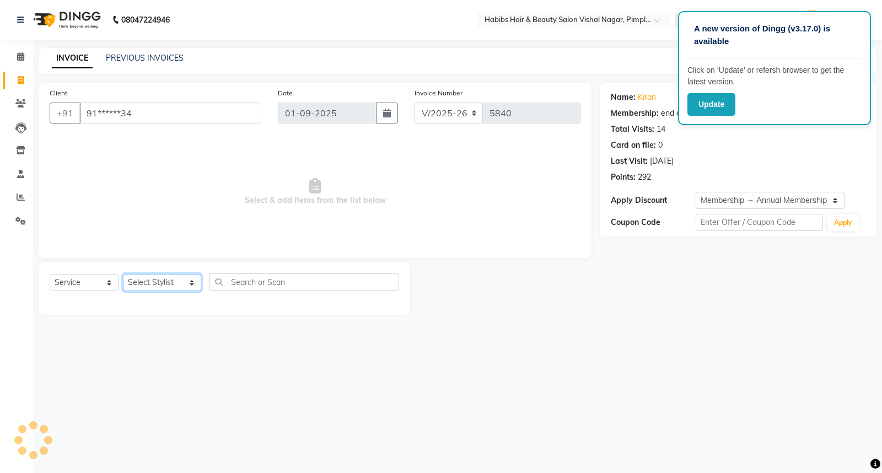
click at [151, 280] on select "Select Stylist Asha Dhiraj Gajare Jyoti Manager Megha Dahake Muzammil Nikita wa…" at bounding box center [162, 282] width 78 height 17
select select "62723"
click at [123, 274] on select "Select Stylist Asha Dhiraj Gajare Jyoti Manager Megha Dahake Muzammil Nikita wa…" at bounding box center [162, 282] width 78 height 17
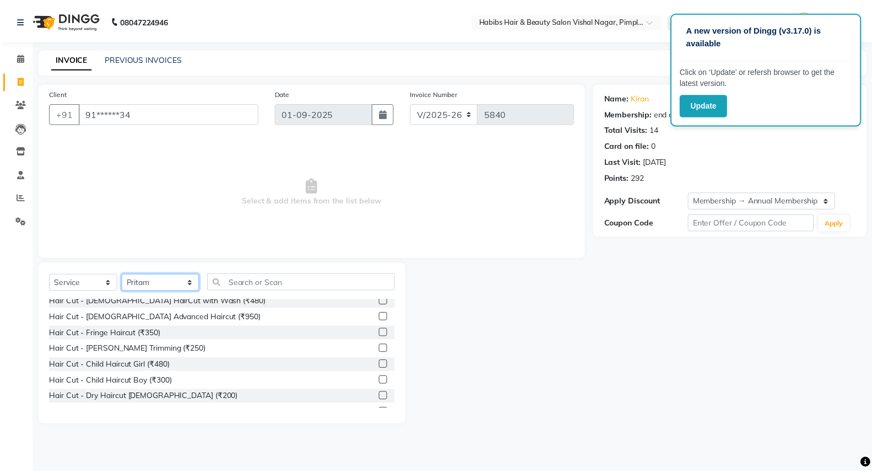
scroll to position [122, 0]
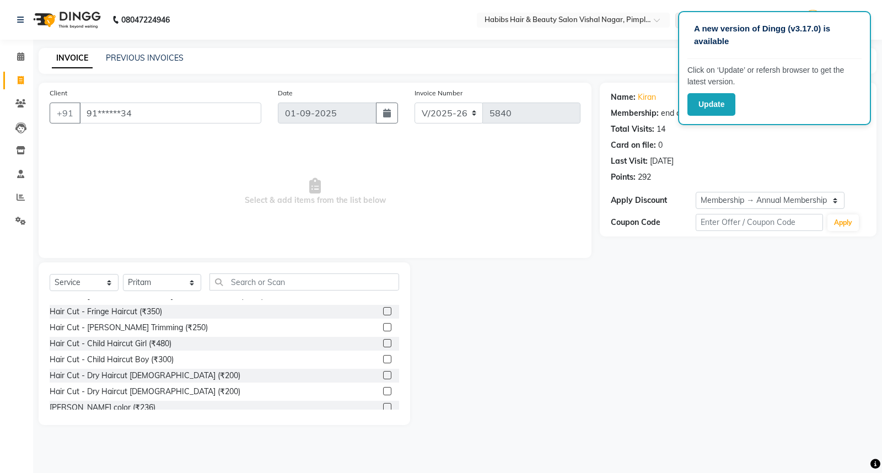
click at [383, 358] on label at bounding box center [387, 359] width 8 height 8
click at [383, 358] on input "checkbox" at bounding box center [386, 359] width 7 height 7
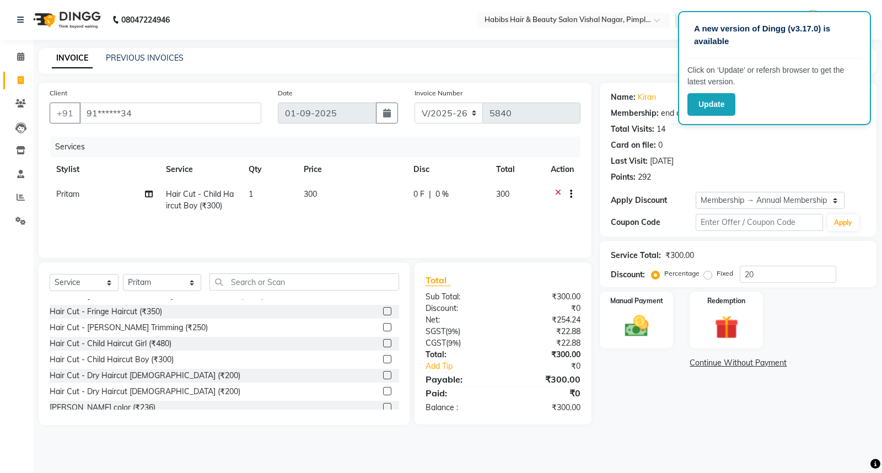
checkbox input "false"
click at [346, 203] on td "300" at bounding box center [352, 200] width 110 height 36
select select "62723"
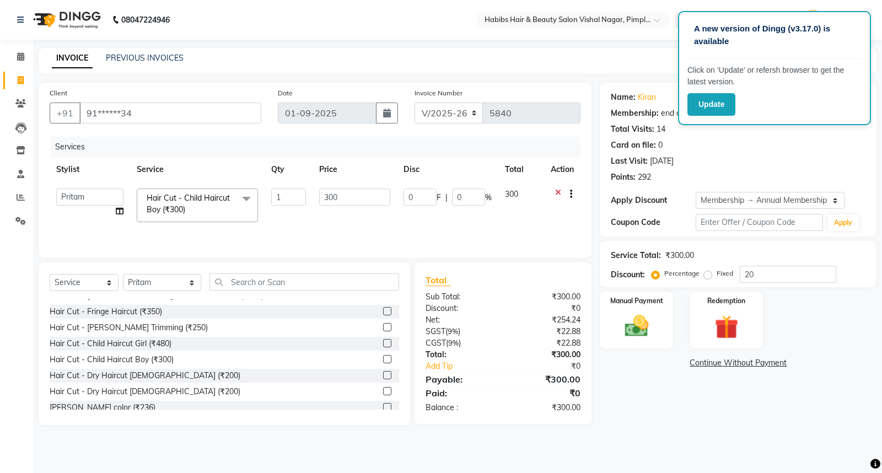
click at [356, 196] on input "300" at bounding box center [354, 196] width 71 height 17
type input "3"
type input "200"
click at [366, 222] on div "Services Stylist Service Qty Price Disc Total Action Asha Dhiraj Gajare Jyoti M…" at bounding box center [315, 192] width 531 height 110
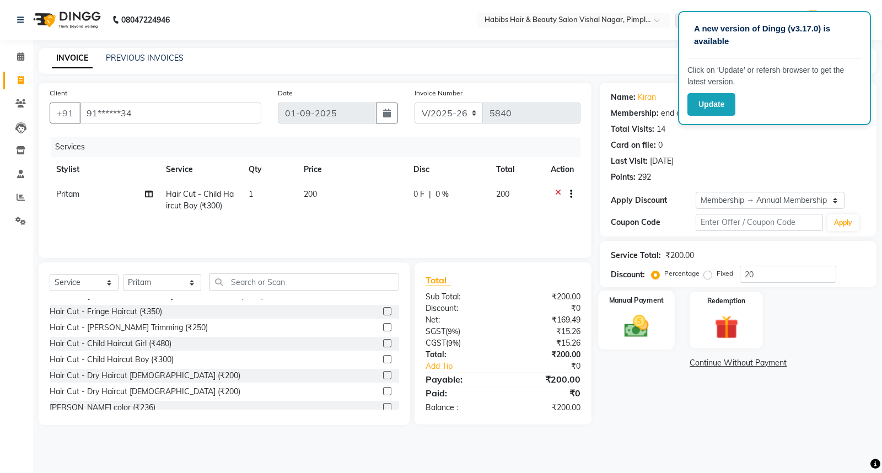
click at [649, 316] on img at bounding box center [637, 326] width 40 height 28
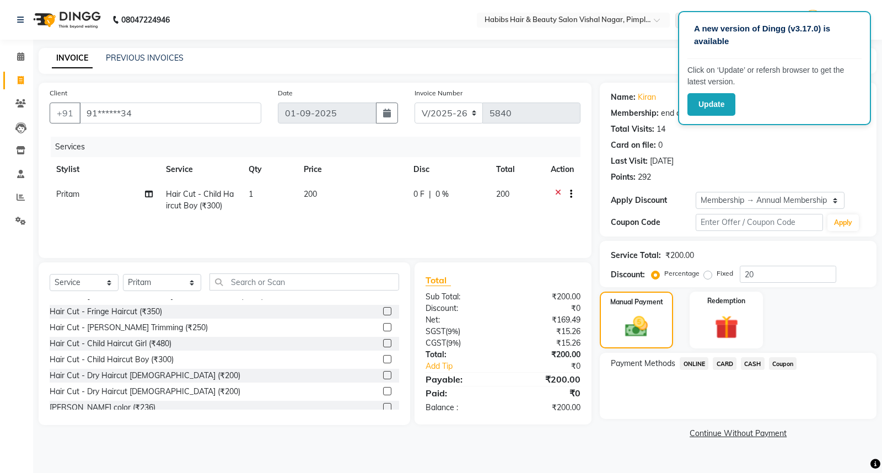
click at [689, 362] on span "ONLINE" at bounding box center [694, 363] width 29 height 13
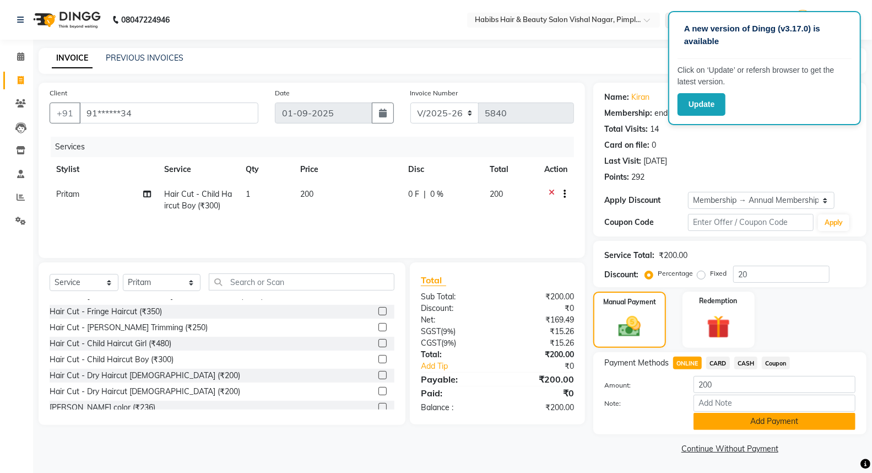
click at [729, 420] on button "Add Payment" at bounding box center [775, 421] width 162 height 17
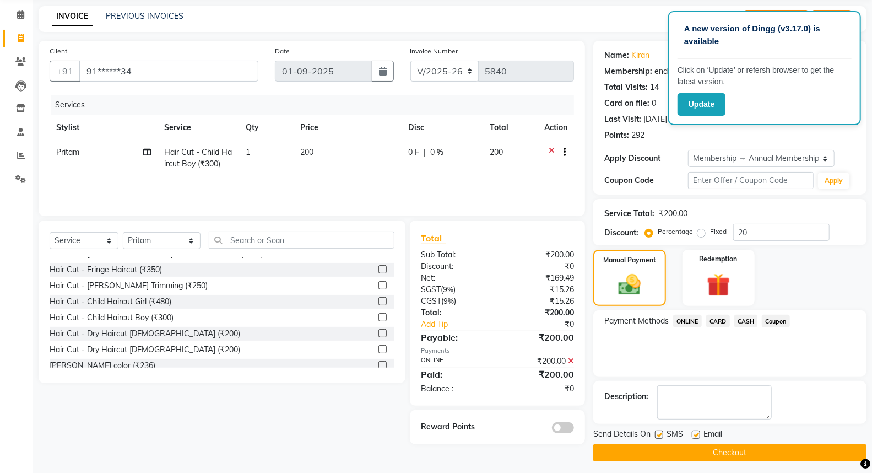
scroll to position [46, 0]
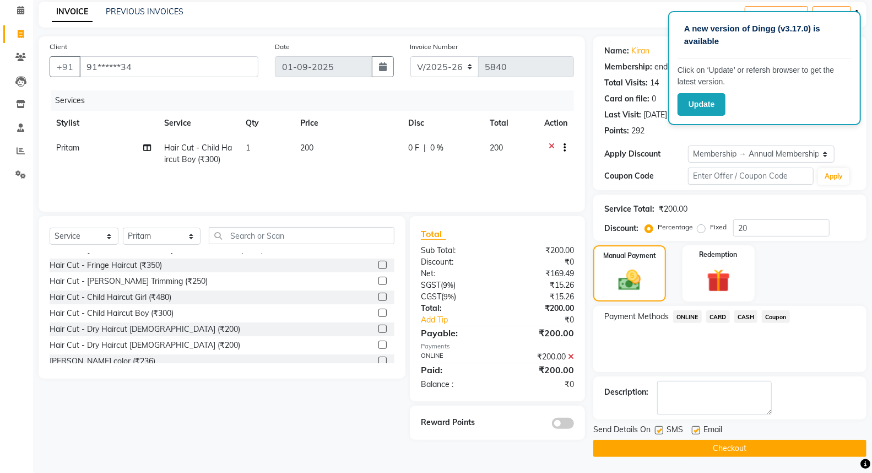
click at [568, 420] on span at bounding box center [563, 423] width 22 height 11
click at [574, 425] on input "checkbox" at bounding box center [574, 425] width 0 height 0
click at [667, 452] on button "Checkout" at bounding box center [730, 448] width 273 height 17
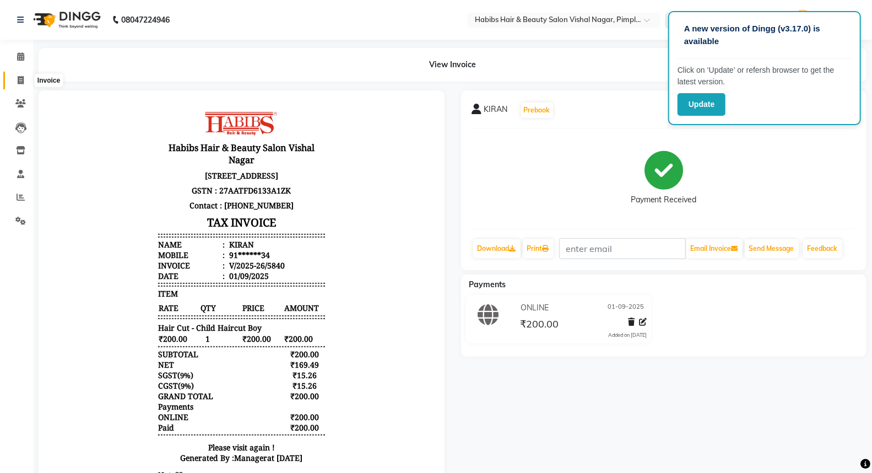
click at [24, 79] on span at bounding box center [20, 80] width 19 height 13
select select "service"
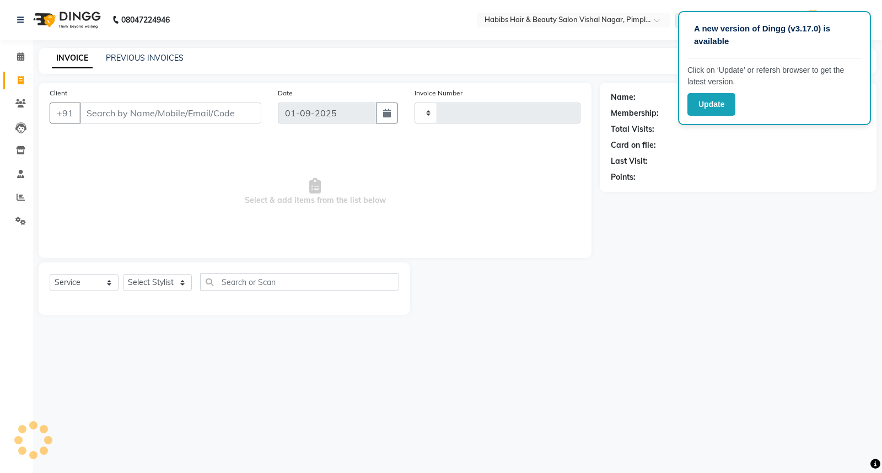
type input "5841"
select select "5725"
click at [175, 114] on input "Client" at bounding box center [170, 113] width 182 height 21
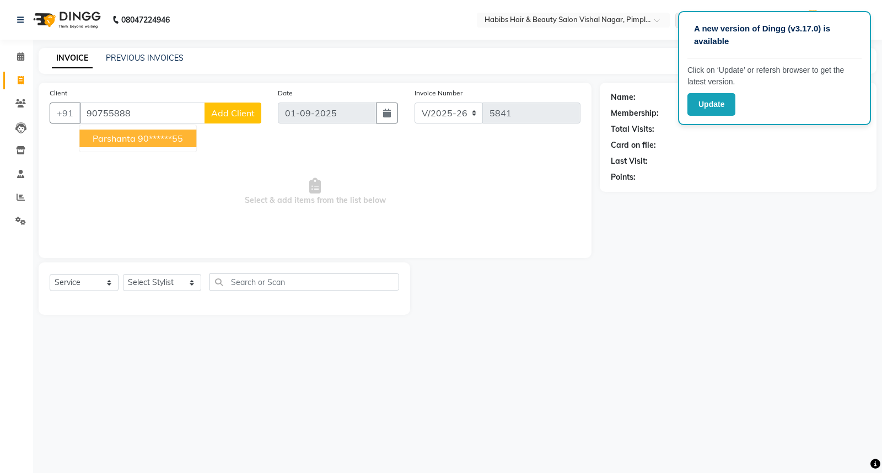
click at [162, 140] on ngb-highlight "90******55" at bounding box center [160, 138] width 45 height 11
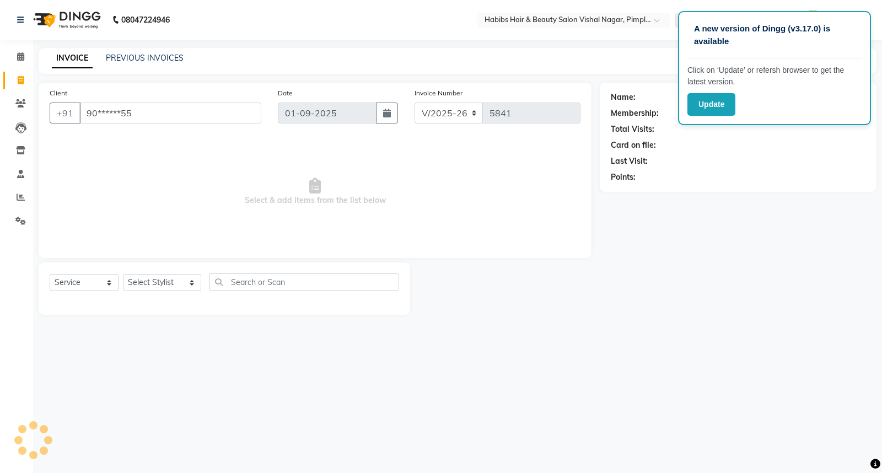
type input "90******55"
select select "1: Object"
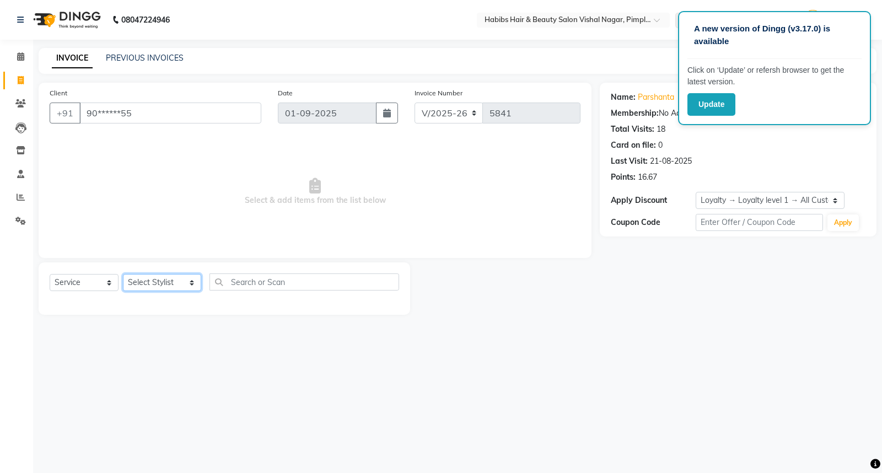
click at [164, 282] on select "Select Stylist Asha Dhiraj Gajare Jyoti Manager Megha Dahake Muzammil Nikita wa…" at bounding box center [162, 282] width 78 height 17
select select "39762"
click at [123, 274] on select "Select Stylist Asha Dhiraj Gajare Jyoti Manager Megha Dahake Muzammil Nikita wa…" at bounding box center [162, 282] width 78 height 17
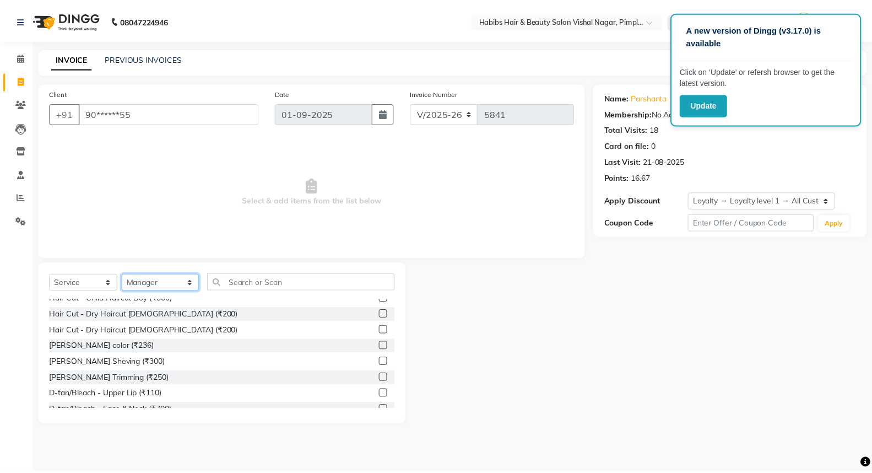
scroll to position [122, 0]
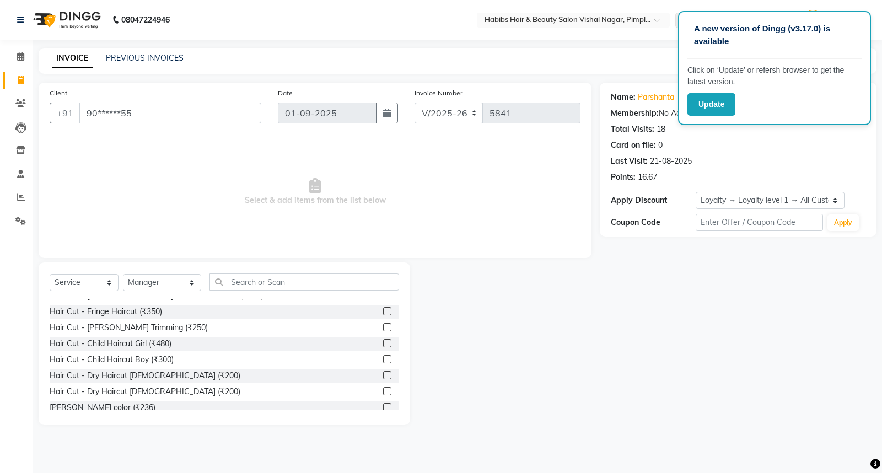
drag, startPoint x: 379, startPoint y: 357, endPoint x: 374, endPoint y: 346, distance: 12.6
click at [383, 357] on label at bounding box center [387, 359] width 8 height 8
click at [383, 357] on input "checkbox" at bounding box center [386, 359] width 7 height 7
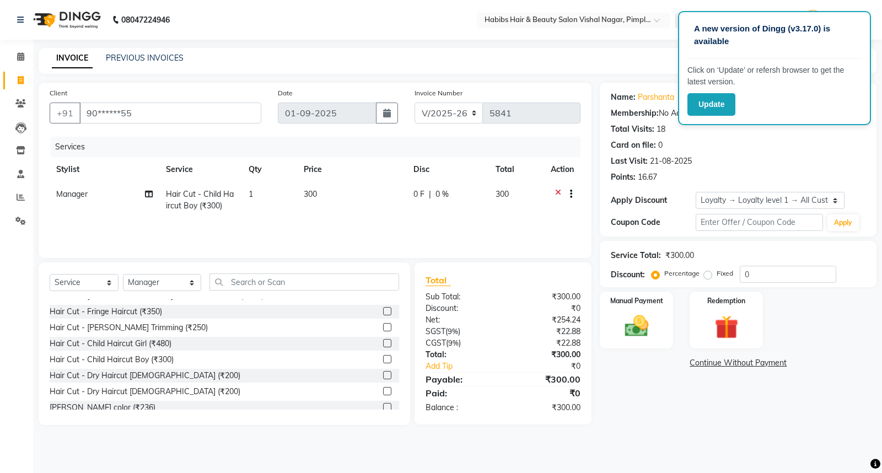
checkbox input "false"
click at [316, 200] on td "300" at bounding box center [352, 200] width 110 height 36
select select "39762"
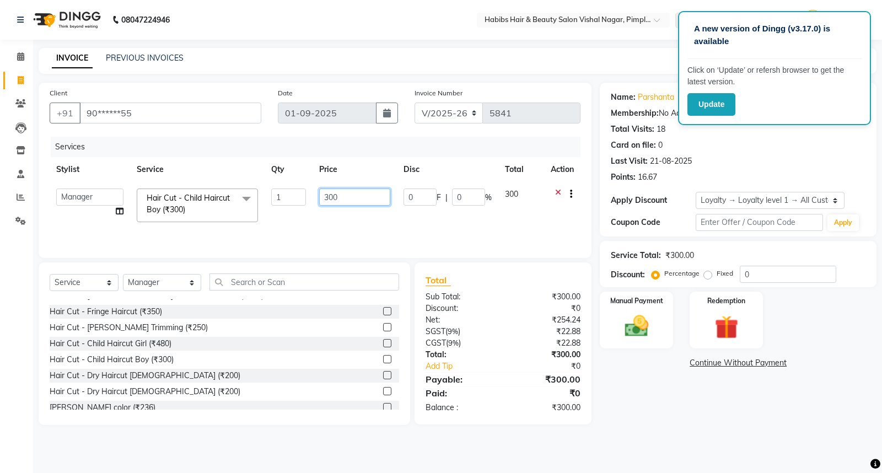
click at [327, 194] on input "300" at bounding box center [354, 196] width 71 height 17
type input "200"
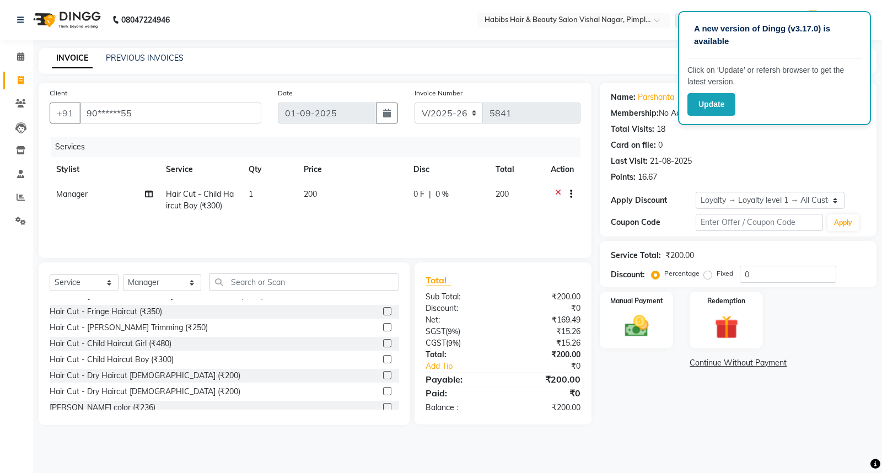
drag, startPoint x: 345, startPoint y: 218, endPoint x: 423, endPoint y: 229, distance: 78.5
click at [348, 219] on div "Services Stylist Service Qty Price Disc Total Action Manager Hair Cut - Child H…" at bounding box center [315, 192] width 531 height 110
click at [659, 309] on div "Manual Payment" at bounding box center [637, 319] width 76 height 59
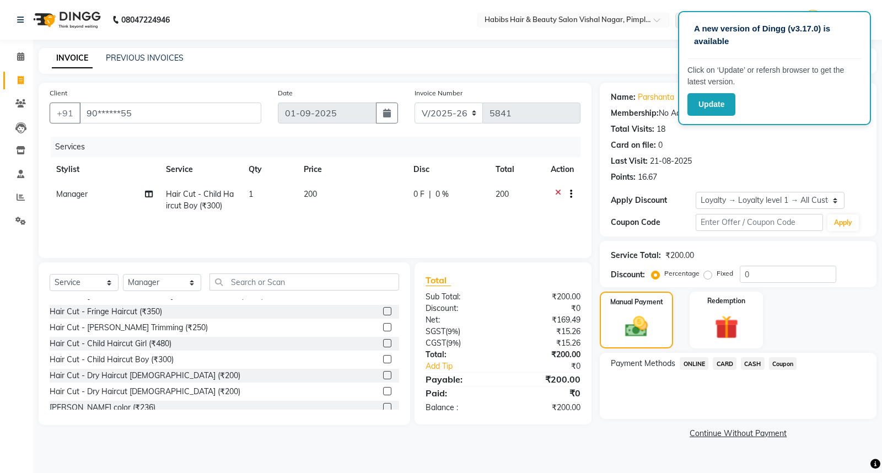
click at [698, 364] on span "ONLINE" at bounding box center [694, 363] width 29 height 13
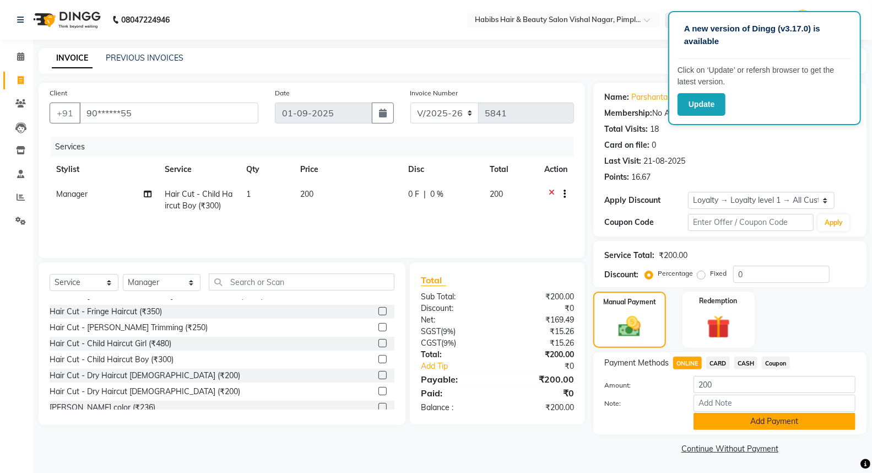
scroll to position [1, 0]
click at [713, 431] on div "Payment Methods ONLINE CARD CASH Coupon Amount: 200 Note: Add Payment" at bounding box center [730, 393] width 273 height 82
click at [720, 422] on button "Add Payment" at bounding box center [775, 420] width 162 height 17
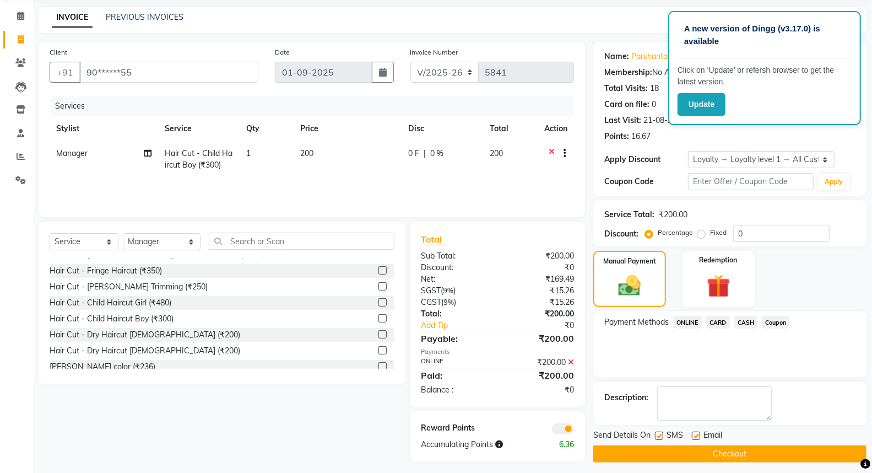
scroll to position [46, 0]
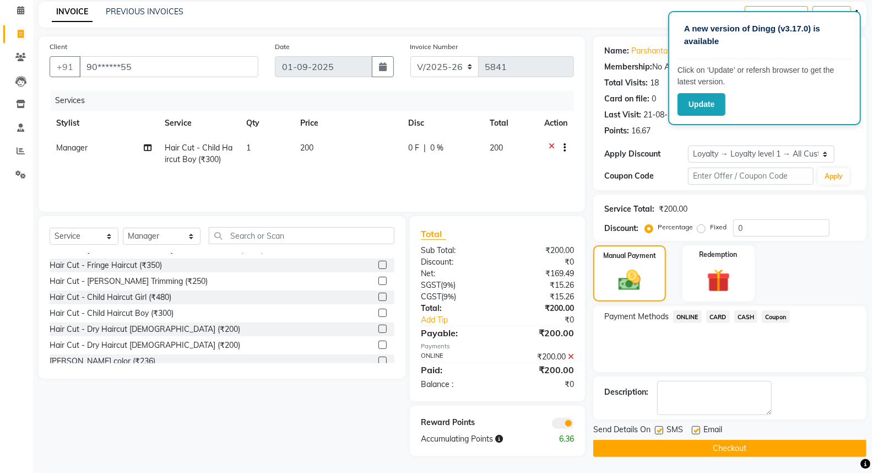
click at [729, 445] on button "Checkout" at bounding box center [730, 448] width 273 height 17
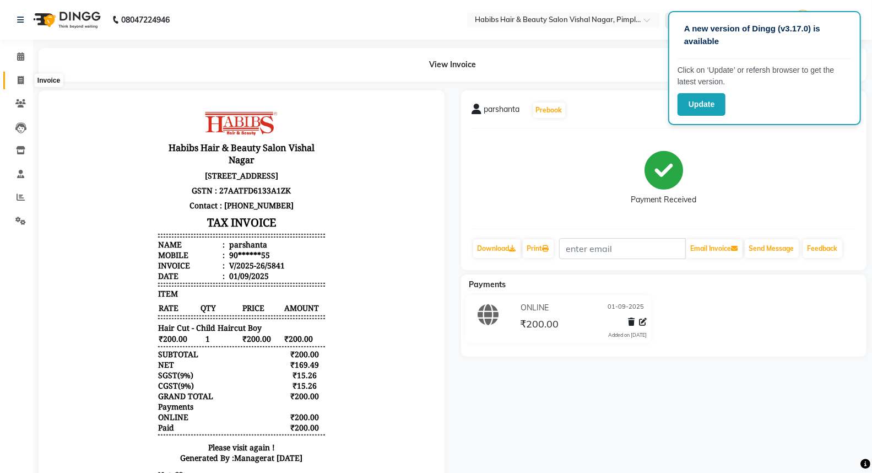
click at [15, 79] on span at bounding box center [20, 80] width 19 height 13
select select "5725"
select select "service"
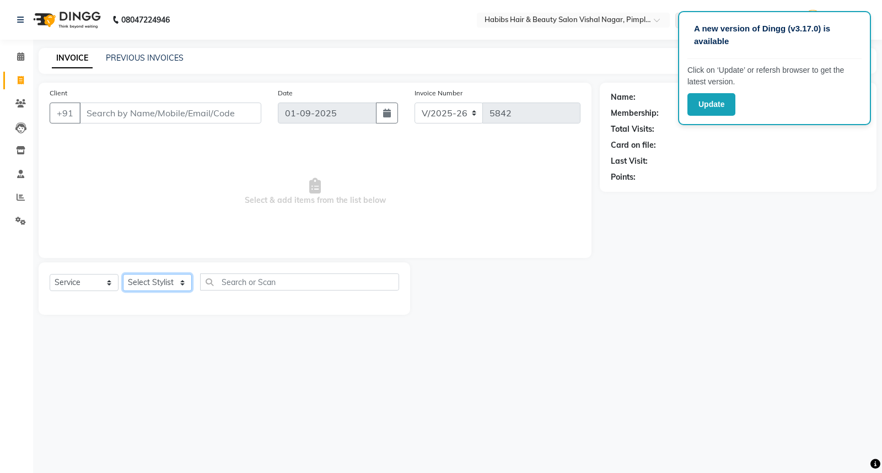
click at [137, 278] on select "Select Stylist" at bounding box center [157, 282] width 69 height 17
select select "54006"
click at [123, 274] on select "Select Stylist Aditya Asha Dhiraj Gajare Jyoti Manager Megha Dahake Muzammil Ni…" at bounding box center [162, 282] width 78 height 17
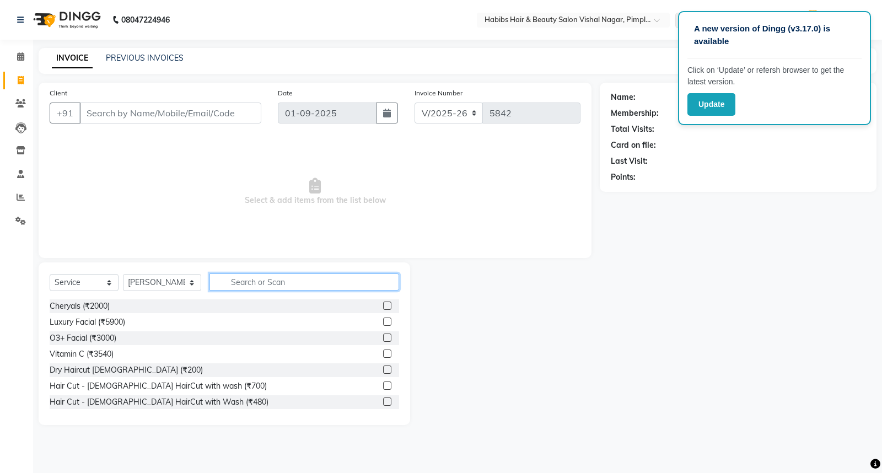
click at [298, 284] on input "text" at bounding box center [304, 281] width 190 height 17
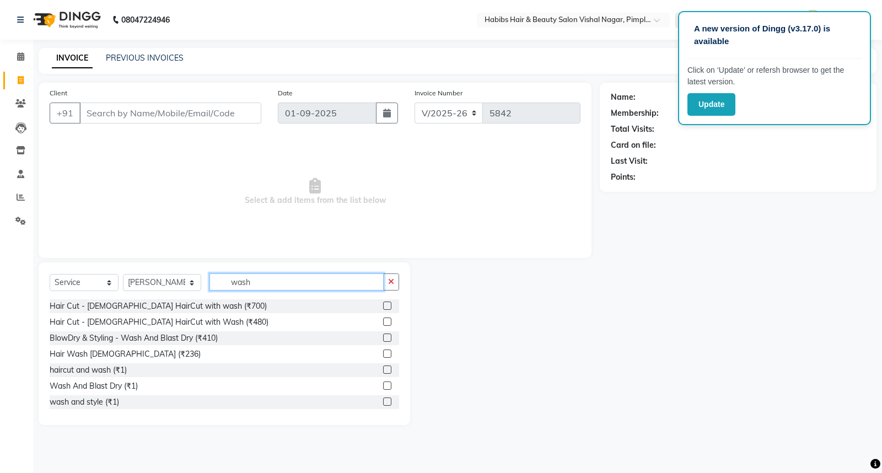
type input "wash"
click at [371, 320] on div "Hair Cut - Male HairCut with Wash (₹480)" at bounding box center [224, 322] width 349 height 14
click at [383, 319] on label at bounding box center [387, 321] width 8 height 8
click at [383, 319] on input "checkbox" at bounding box center [386, 322] width 7 height 7
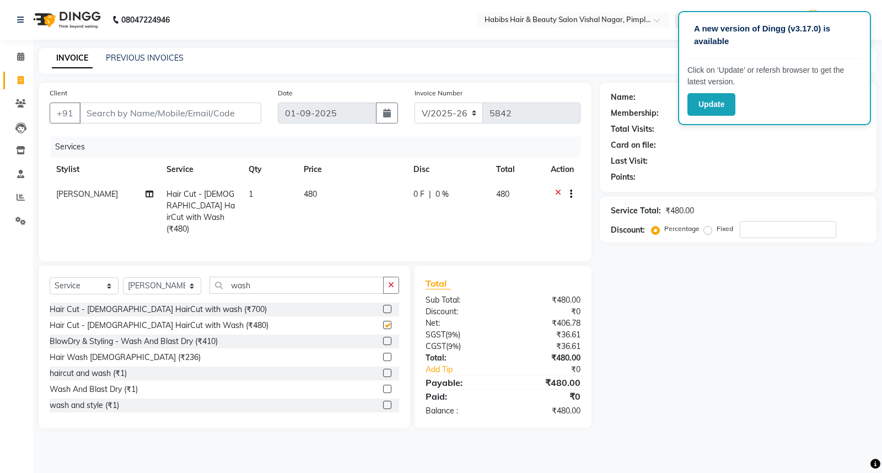
checkbox input "false"
drag, startPoint x: 348, startPoint y: 196, endPoint x: 353, endPoint y: 186, distance: 11.6
click at [349, 195] on td "480" at bounding box center [352, 212] width 110 height 60
select select "54006"
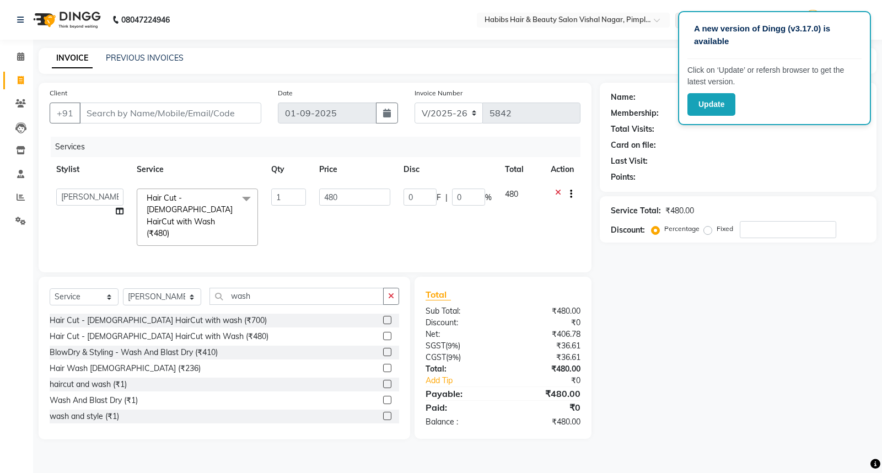
click at [353, 186] on td "480" at bounding box center [354, 217] width 84 height 71
click at [353, 190] on td "480" at bounding box center [354, 217] width 84 height 71
type input "4"
type input "350"
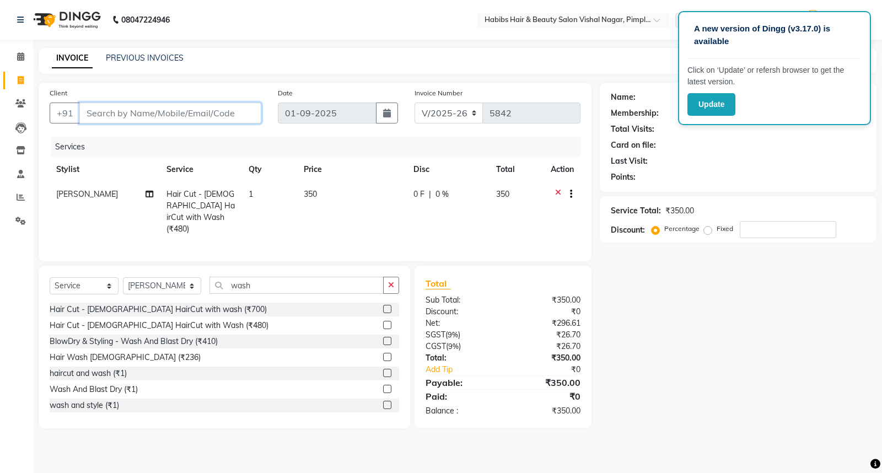
click at [226, 112] on input "Client" at bounding box center [170, 113] width 182 height 21
type input "9"
type input "0"
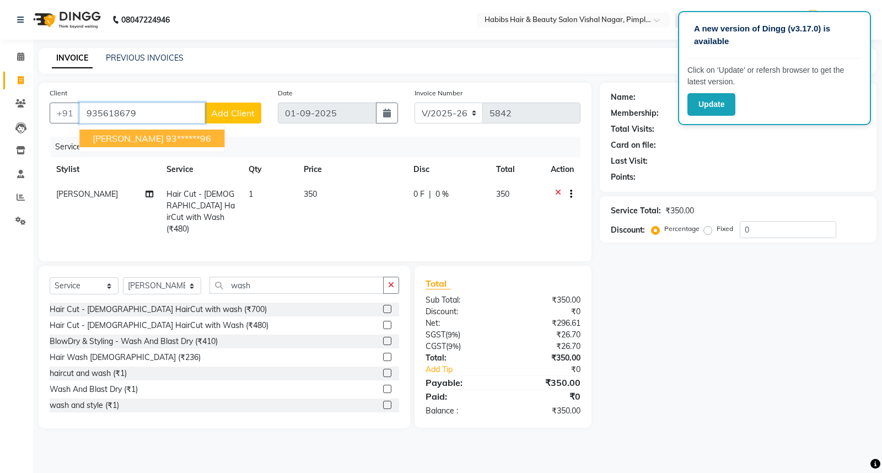
click at [120, 130] on button "parth 93******96" at bounding box center [151, 139] width 145 height 18
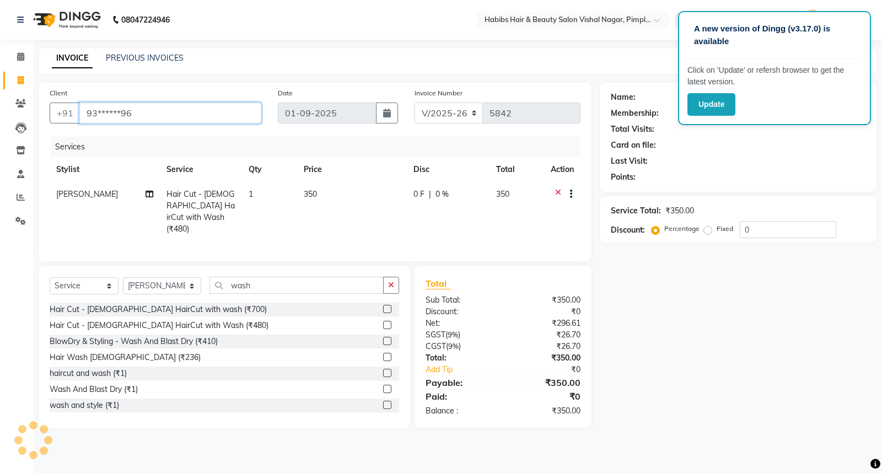
type input "93******96"
select select "1: Object"
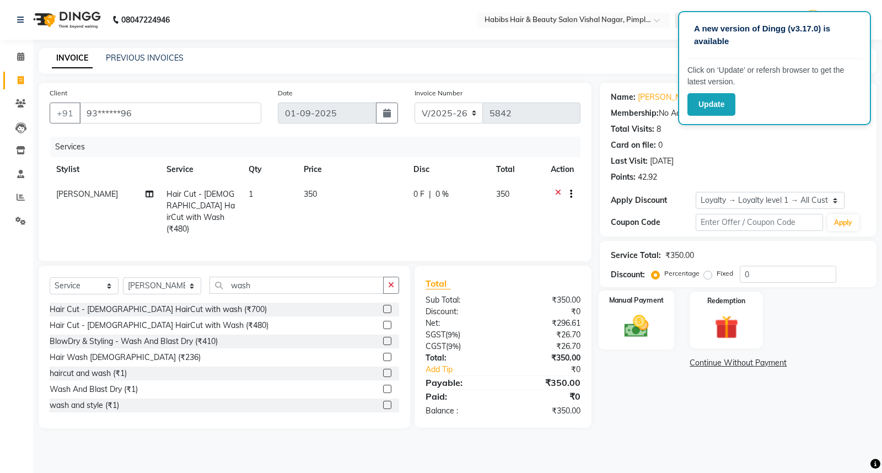
click at [647, 312] on img at bounding box center [637, 326] width 40 height 28
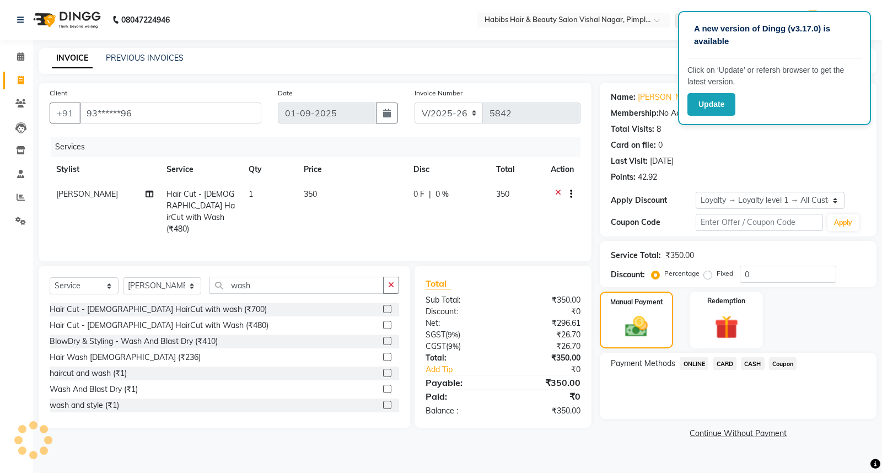
click at [702, 365] on span "ONLINE" at bounding box center [694, 363] width 29 height 13
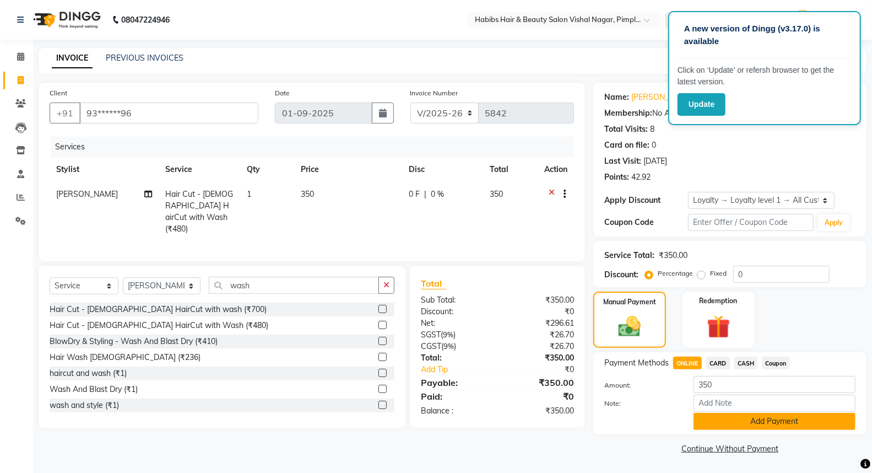
click at [730, 422] on button "Add Payment" at bounding box center [775, 421] width 162 height 17
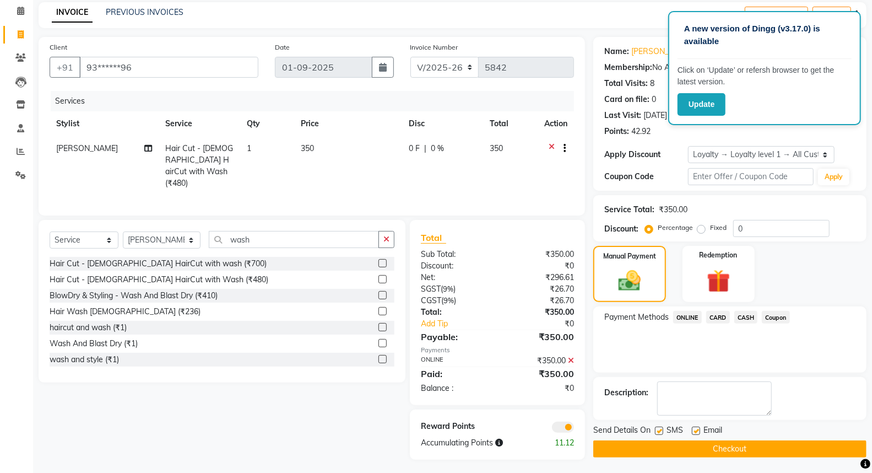
scroll to position [46, 0]
click at [715, 448] on button "Checkout" at bounding box center [730, 448] width 273 height 17
